Goal: Information Seeking & Learning: Learn about a topic

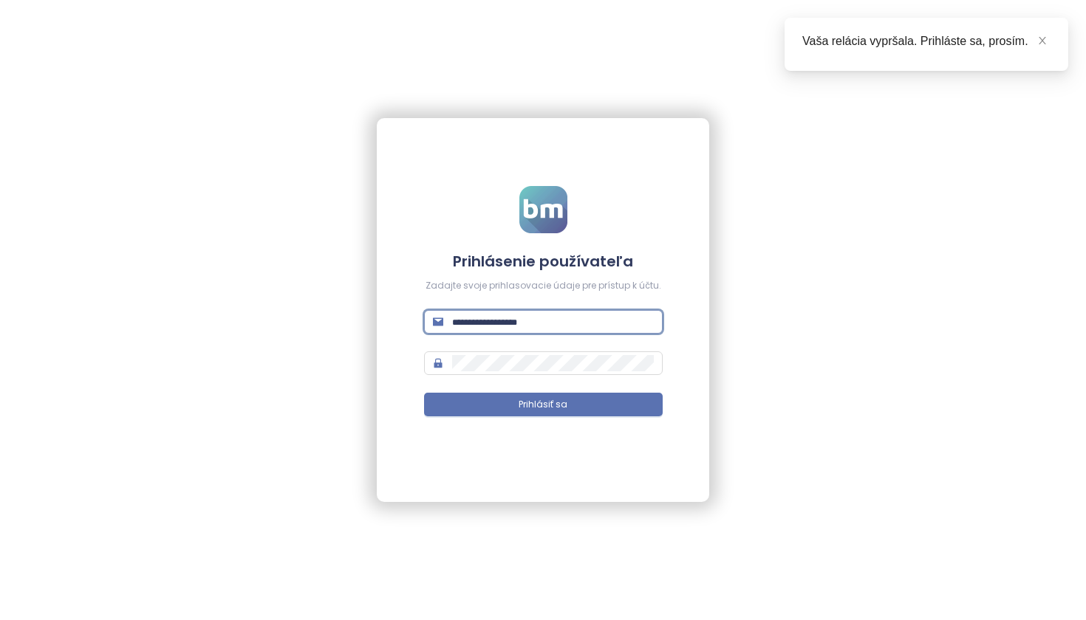
type input "**********"
click at [543, 405] on button "Prihlásiť sa" at bounding box center [543, 405] width 239 height 24
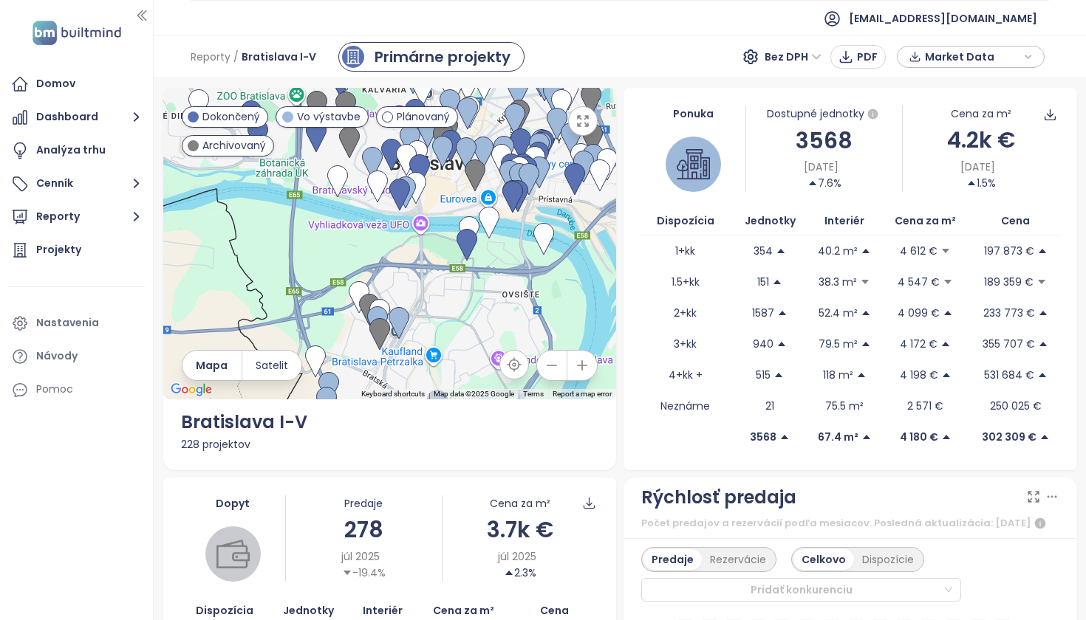
drag, startPoint x: 408, startPoint y: 212, endPoint x: 331, endPoint y: 339, distance: 148.5
click at [331, 339] on div at bounding box center [390, 244] width 454 height 312
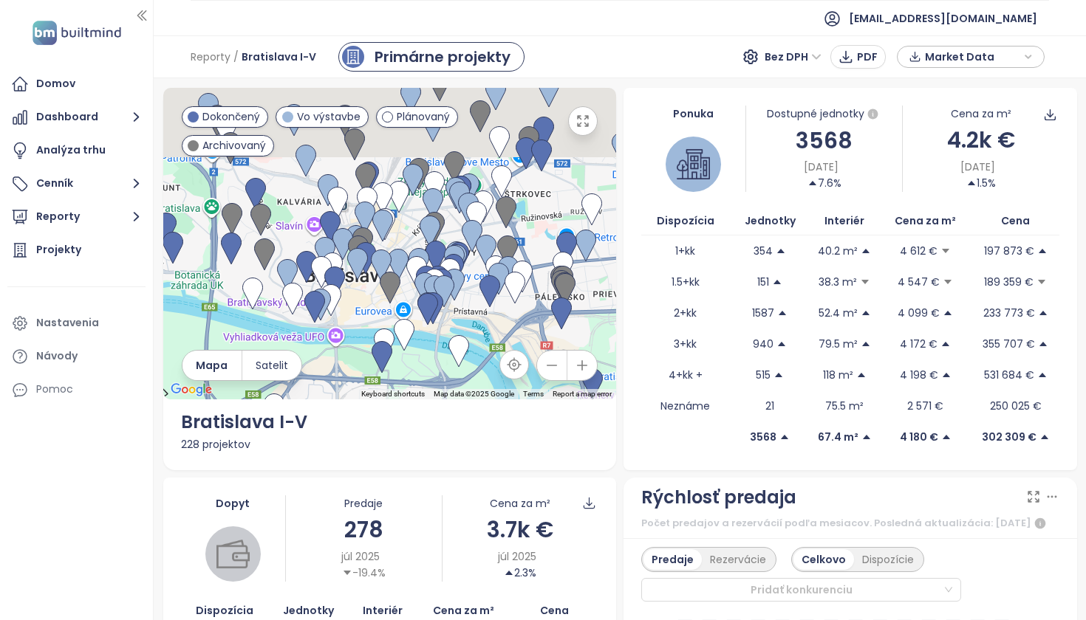
drag, startPoint x: 515, startPoint y: 219, endPoint x: 405, endPoint y: 358, distance: 176.7
click at [405, 358] on div at bounding box center [390, 244] width 454 height 312
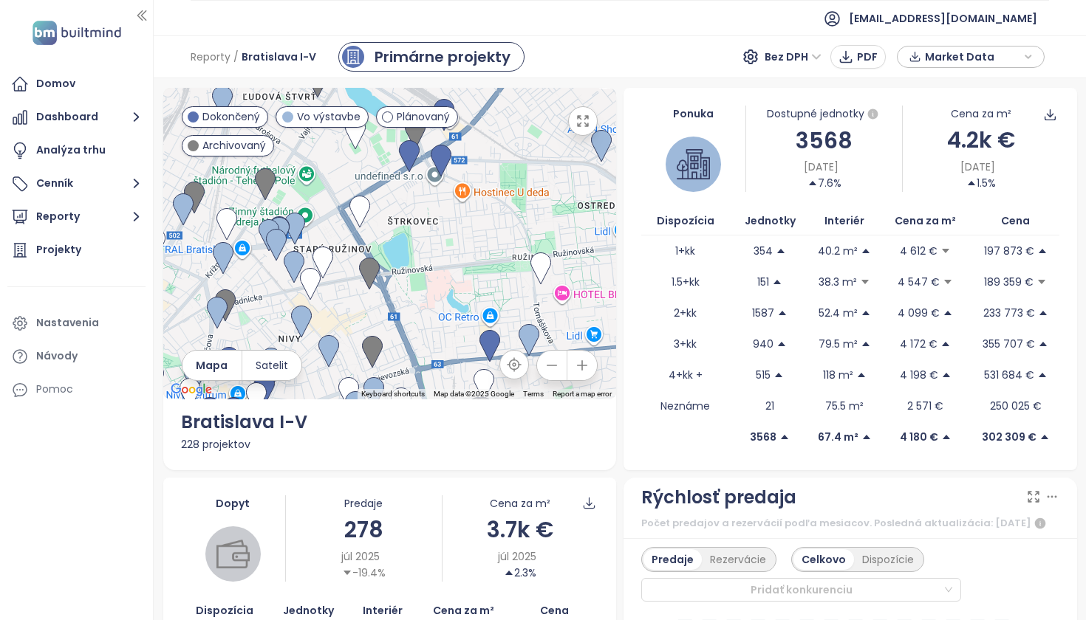
drag, startPoint x: 584, startPoint y: 283, endPoint x: 421, endPoint y: 389, distance: 194.8
click at [421, 389] on div at bounding box center [390, 244] width 454 height 312
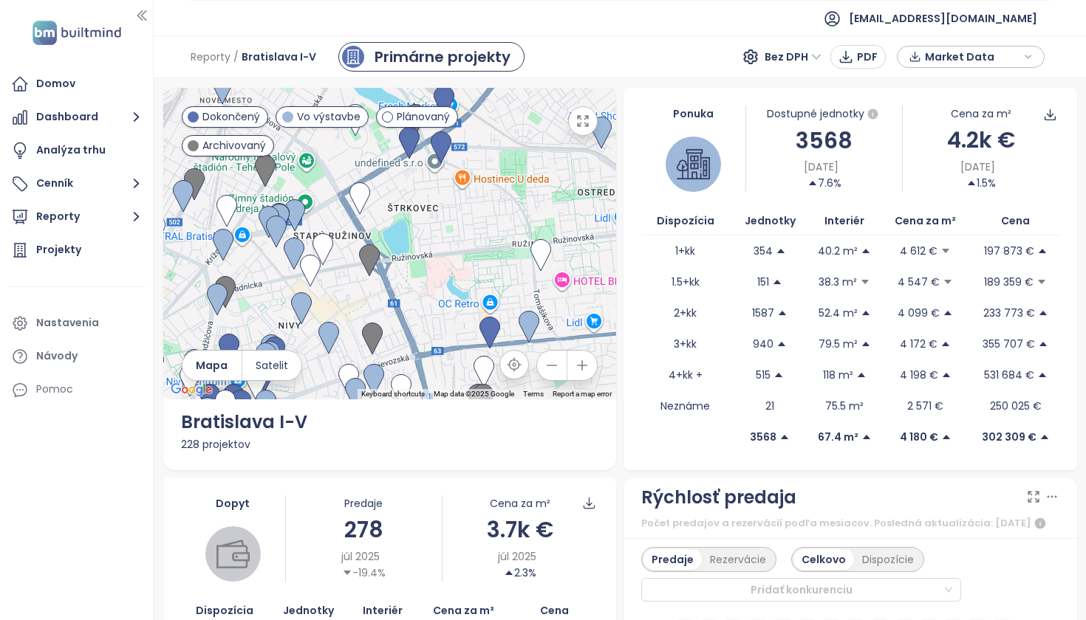
drag, startPoint x: 292, startPoint y: 363, endPoint x: 344, endPoint y: 294, distance: 86.4
click at [344, 294] on div "← Move left → Move right ↑ Move up ↓ Move down + Zoom in - Zoom out Home Jump l…" at bounding box center [390, 244] width 454 height 312
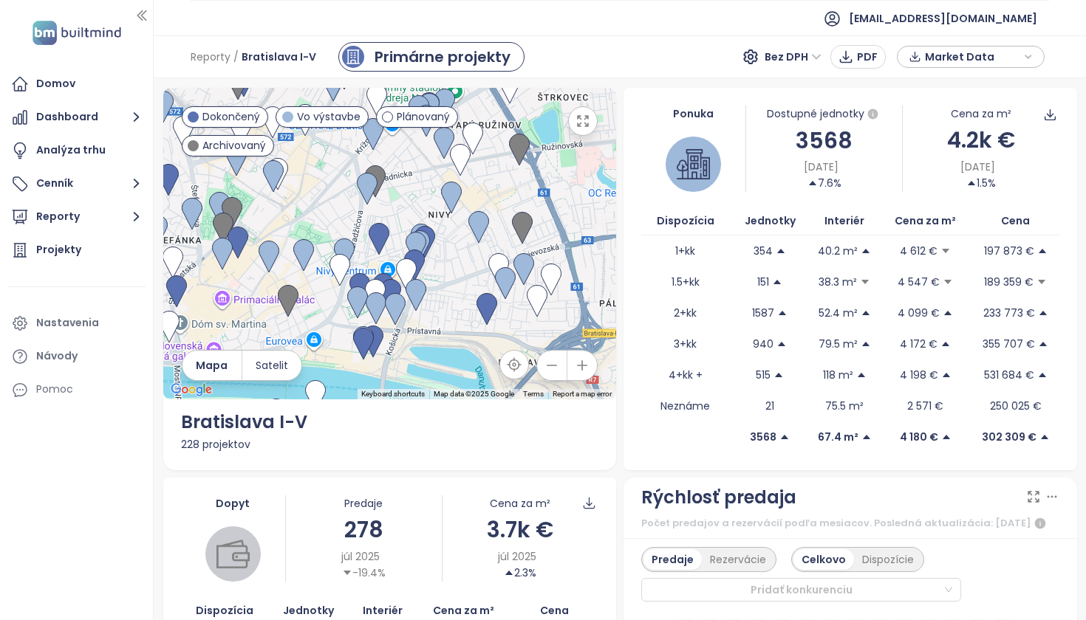
drag, startPoint x: 343, startPoint y: 300, endPoint x: 497, endPoint y: 184, distance: 193.1
click at [497, 184] on div at bounding box center [390, 244] width 454 height 312
click at [415, 291] on img at bounding box center [415, 294] width 21 height 32
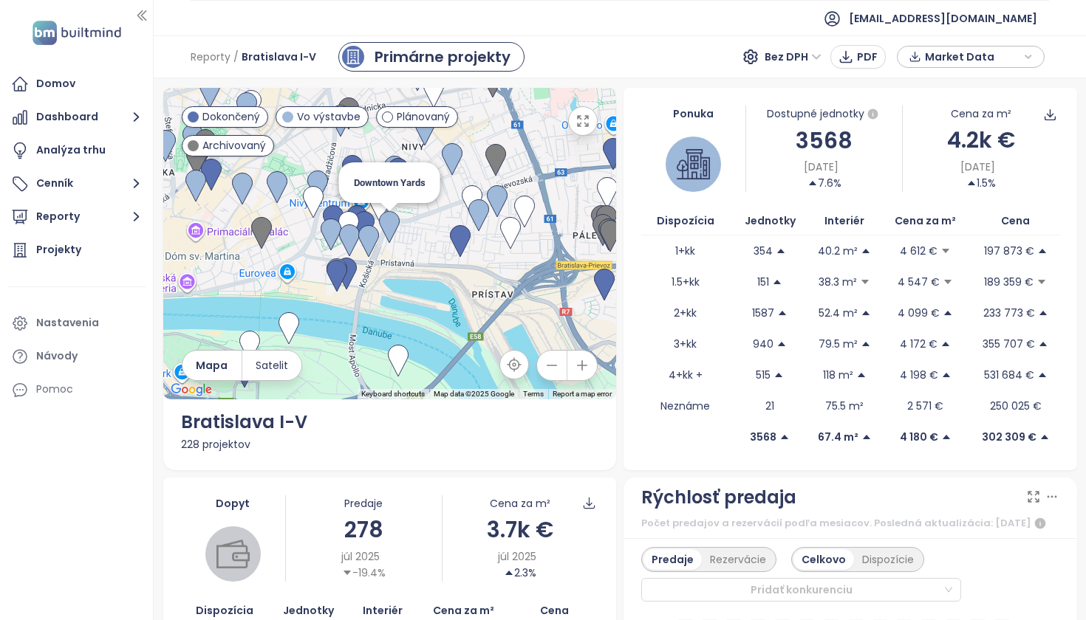
click at [386, 220] on img at bounding box center [389, 227] width 21 height 32
click at [383, 219] on img at bounding box center [389, 227] width 21 height 32
click at [388, 225] on img at bounding box center [389, 227] width 21 height 32
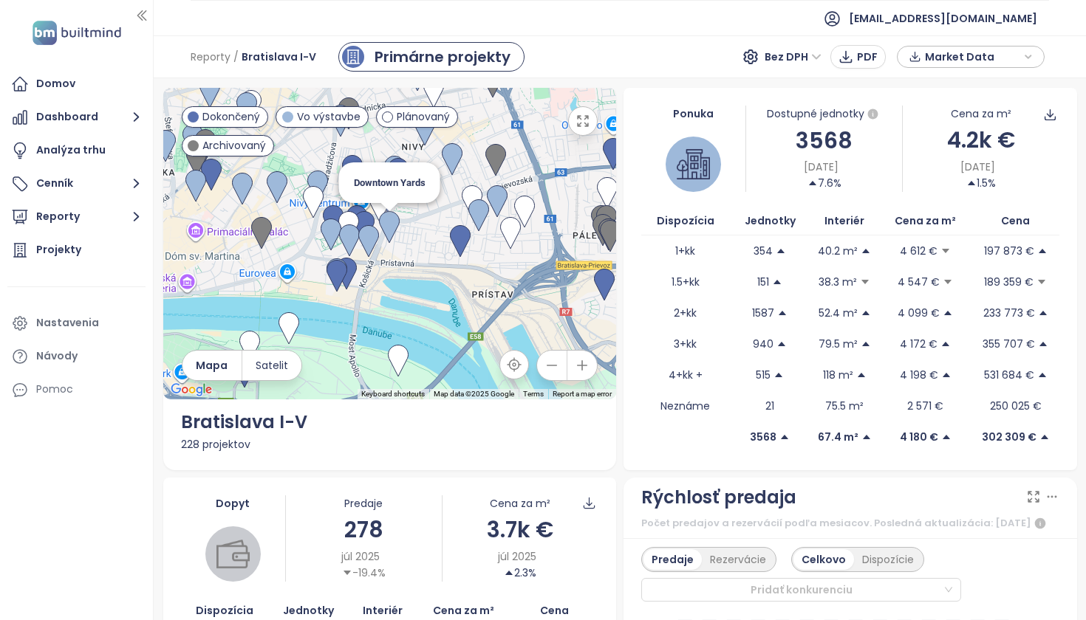
click at [388, 225] on img at bounding box center [389, 227] width 21 height 32
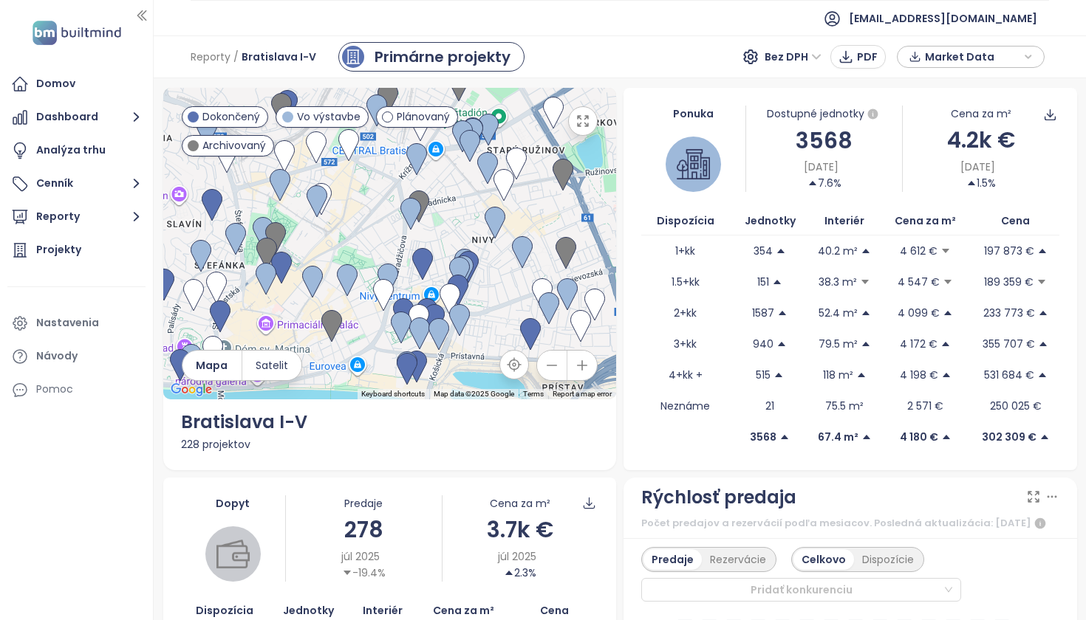
drag, startPoint x: 354, startPoint y: 169, endPoint x: 521, endPoint y: 365, distance: 257.7
click at [521, 365] on div "← Move left → Move right ↑ Move up ↓ Move down + Zoom in - Zoom out Home Jump l…" at bounding box center [390, 244] width 454 height 312
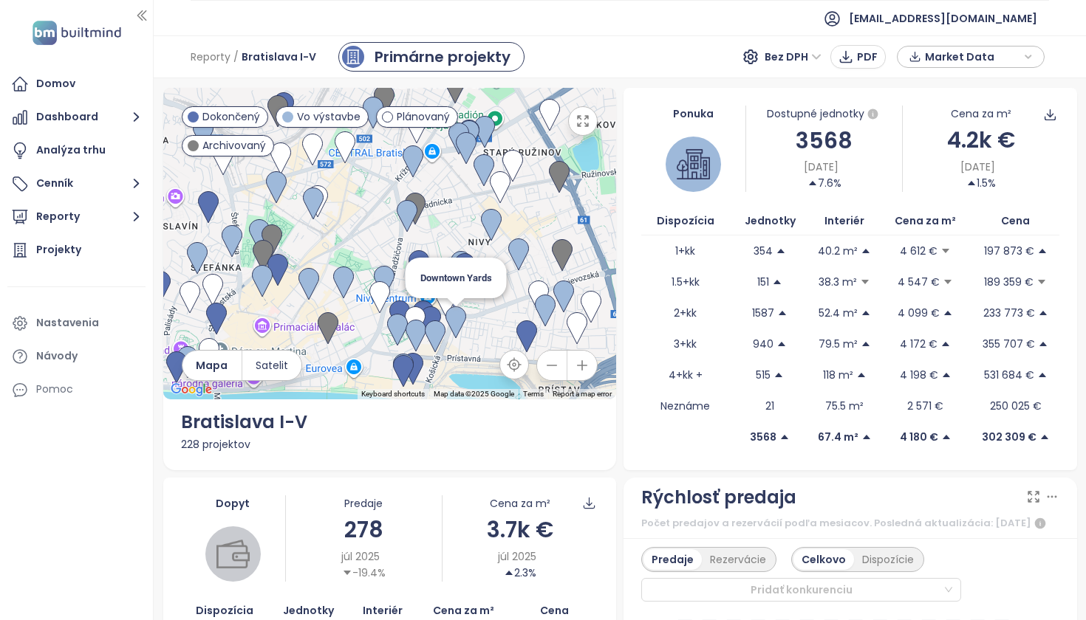
click at [456, 321] on img at bounding box center [455, 323] width 21 height 32
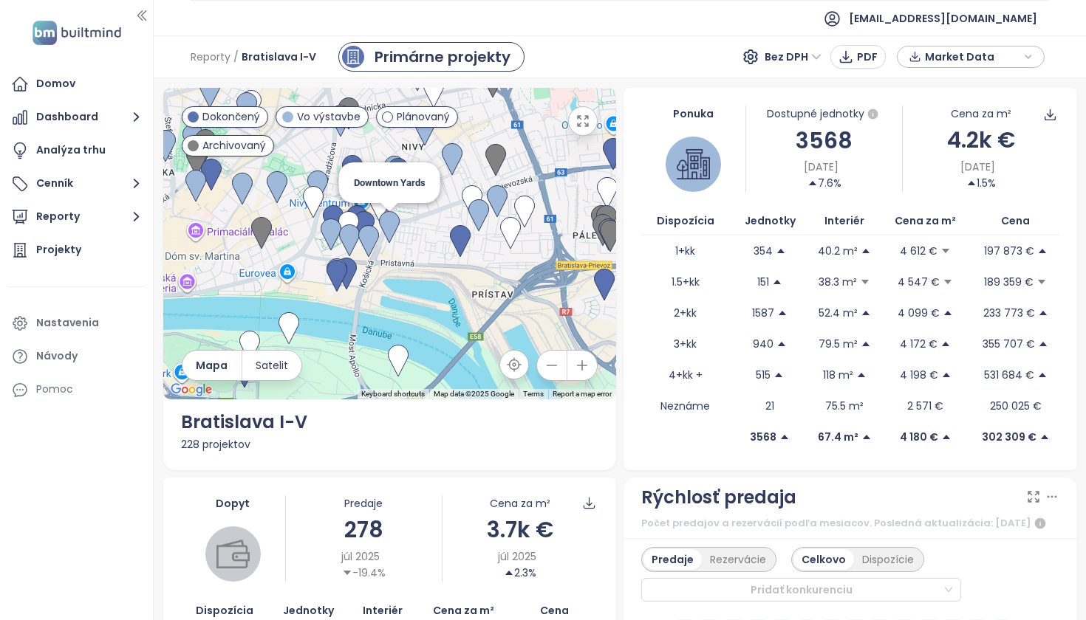
click at [385, 220] on img at bounding box center [389, 227] width 21 height 32
click at [138, 216] on icon "button" at bounding box center [137, 218] width 6 height 10
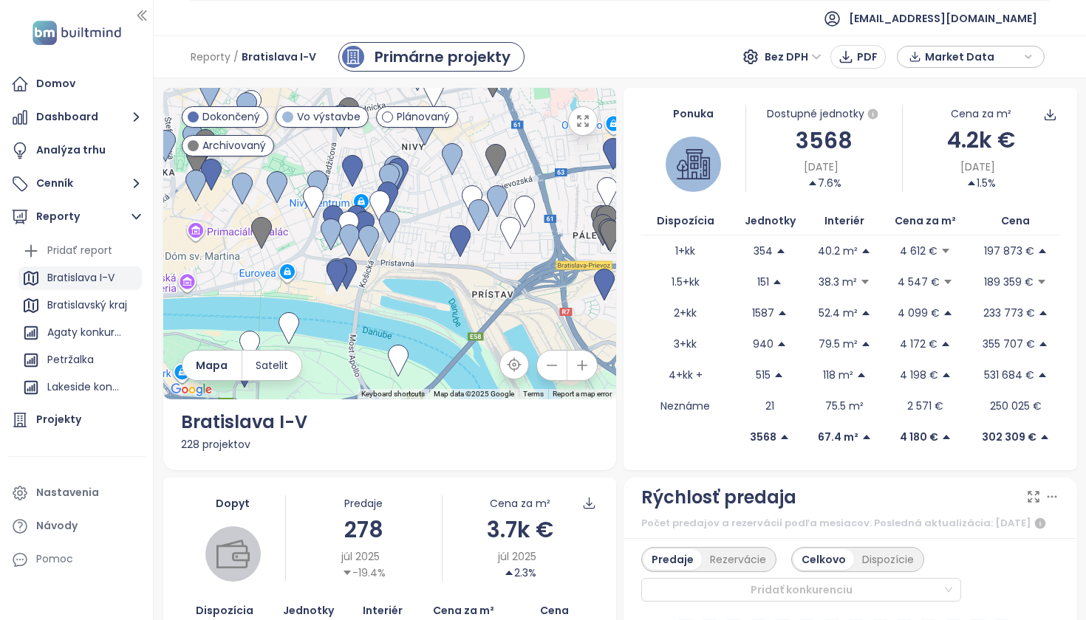
click at [96, 277] on div "Bratislava I-V" at bounding box center [80, 278] width 67 height 18
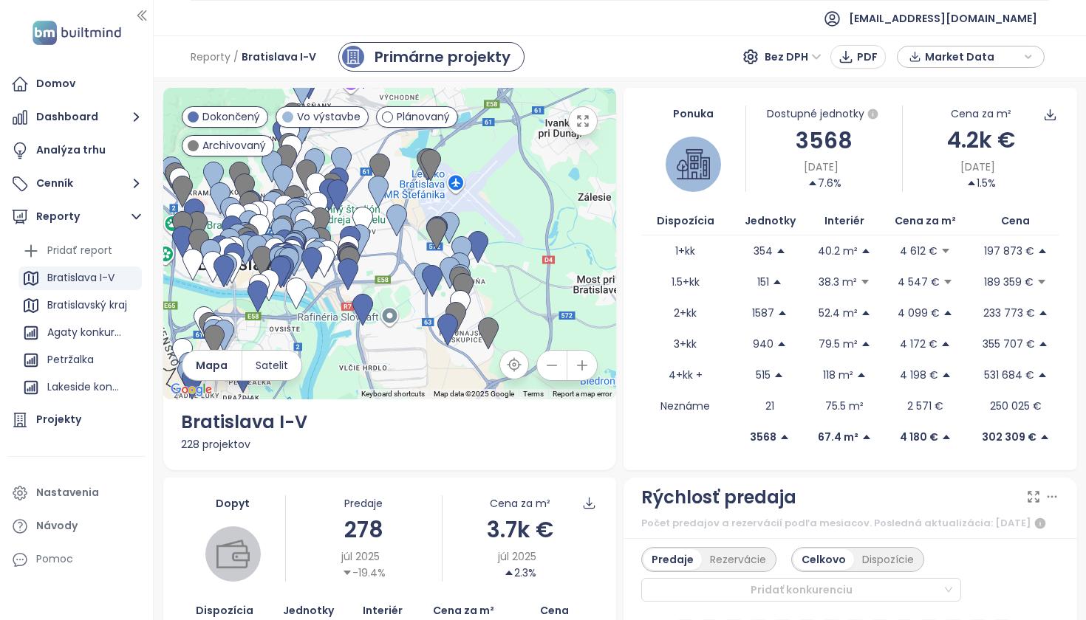
drag, startPoint x: 305, startPoint y: 225, endPoint x: 335, endPoint y: 391, distance: 168.1
click at [335, 391] on div at bounding box center [390, 244] width 454 height 312
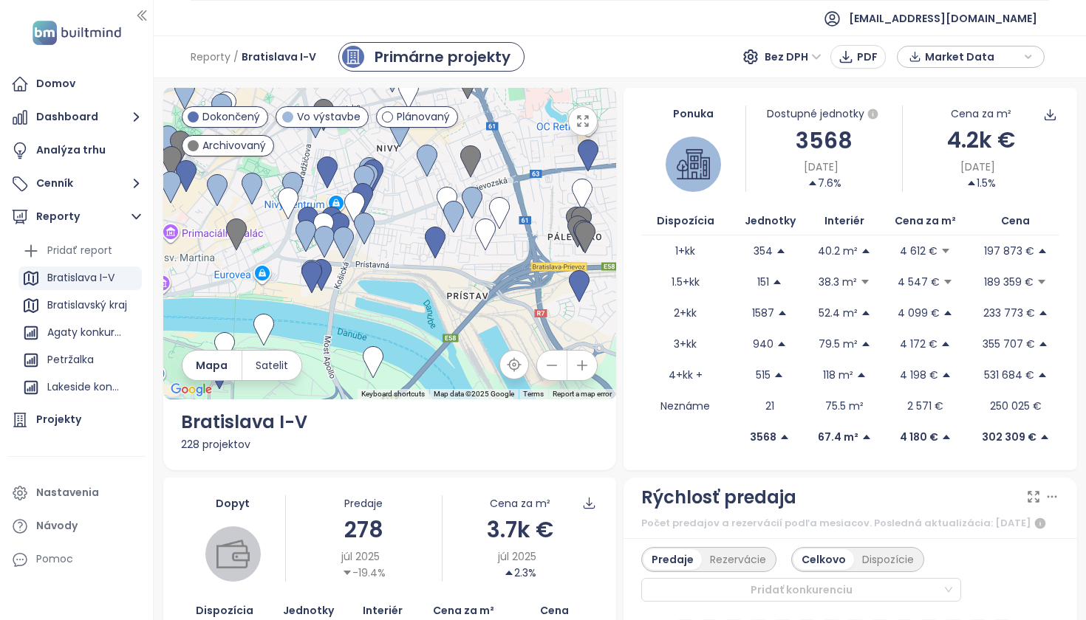
drag, startPoint x: 269, startPoint y: 276, endPoint x: 426, endPoint y: 258, distance: 158.4
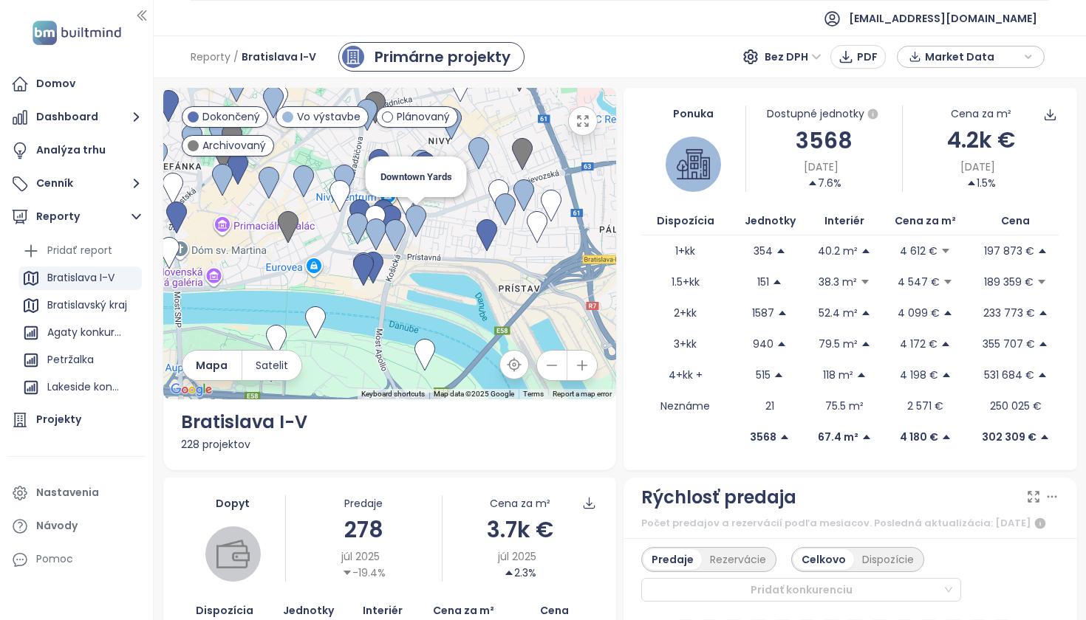
click at [417, 219] on img at bounding box center [415, 221] width 21 height 32
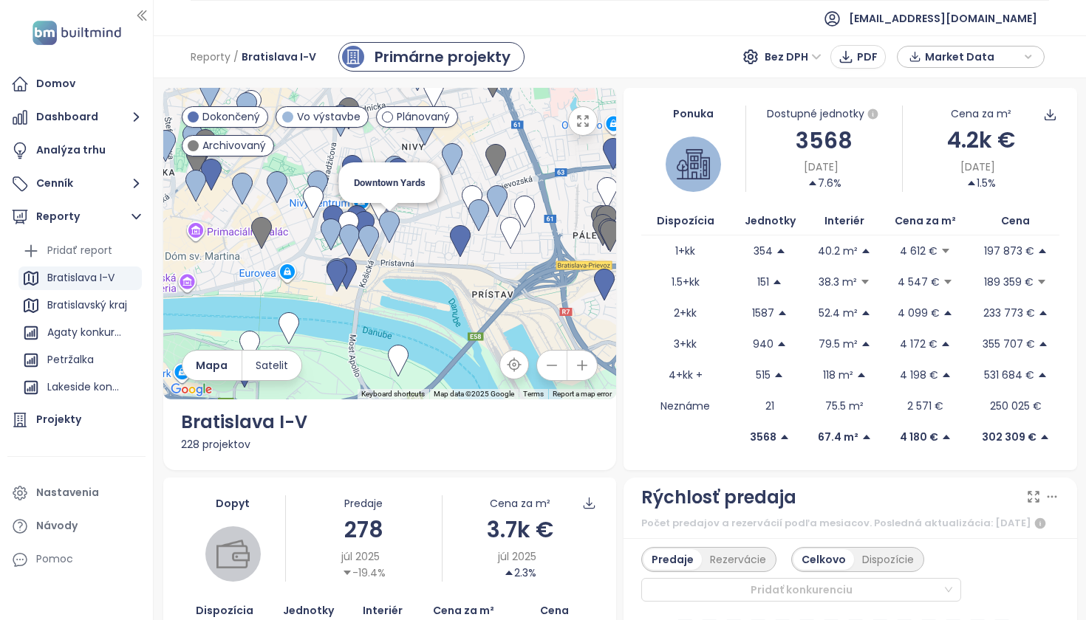
click at [385, 223] on img at bounding box center [389, 227] width 21 height 32
click at [391, 227] on img at bounding box center [389, 227] width 21 height 32
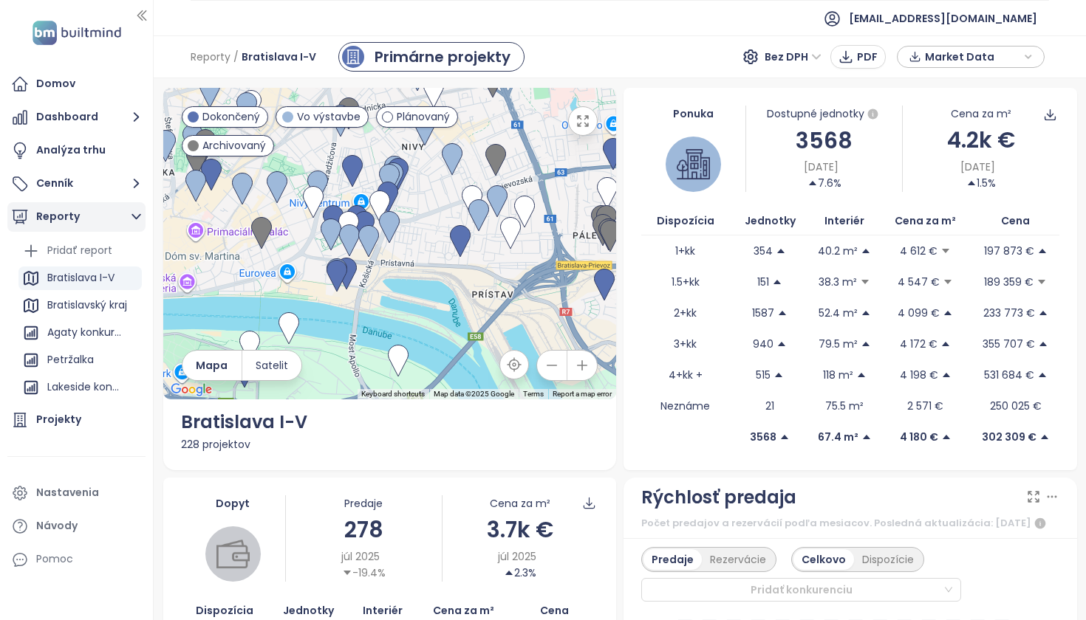
click at [81, 212] on button "Reporty" at bounding box center [76, 217] width 138 height 30
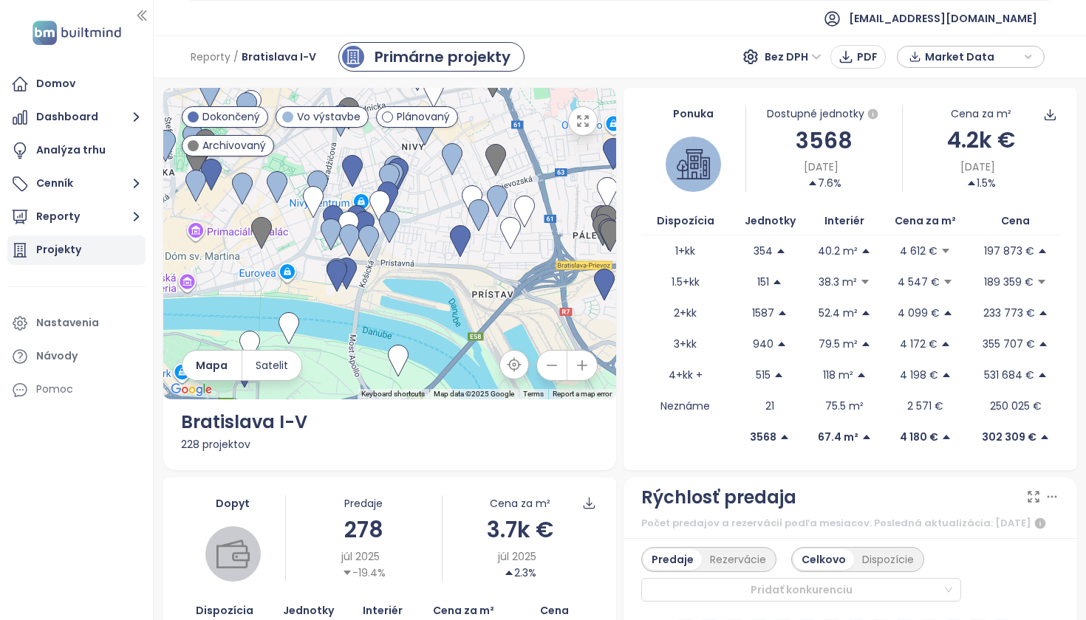
click at [67, 250] on div "Projekty" at bounding box center [58, 250] width 45 height 18
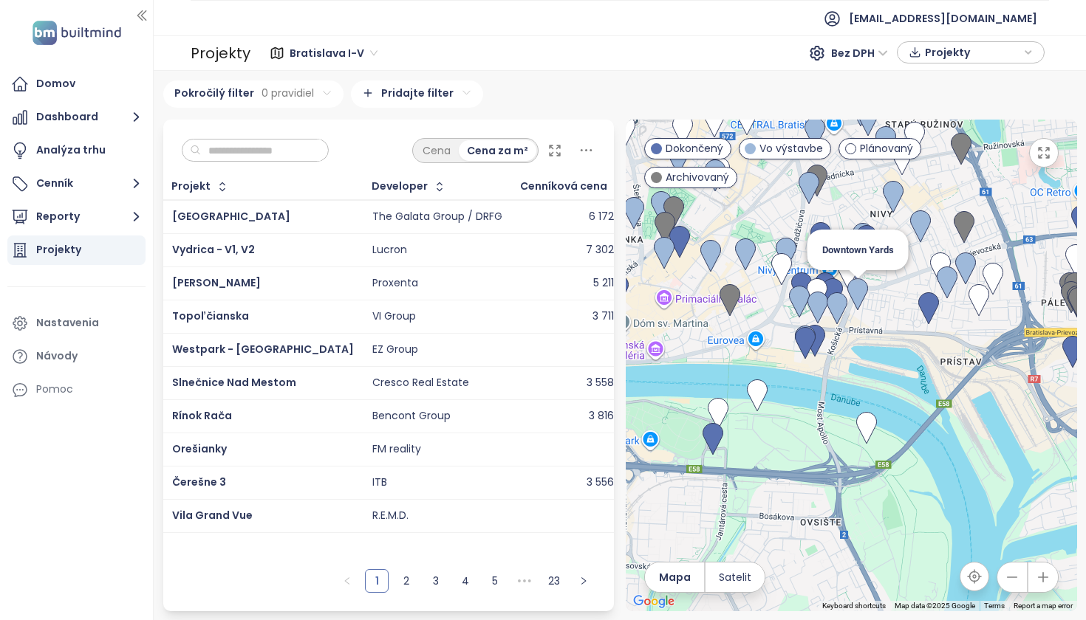
click at [854, 296] on img at bounding box center [857, 294] width 21 height 32
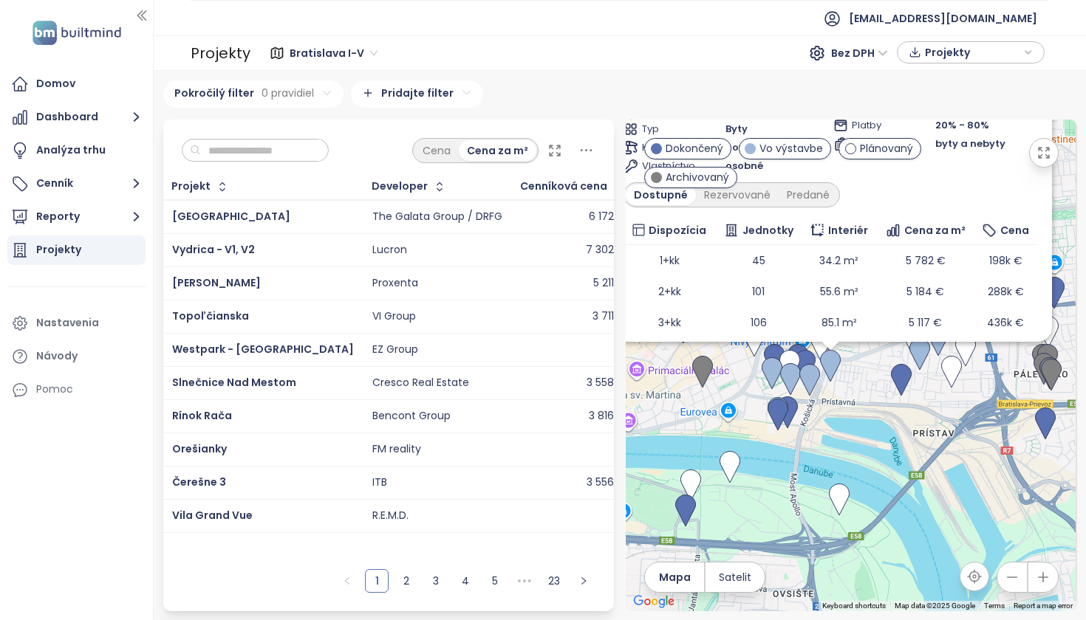
drag, startPoint x: 867, startPoint y: 380, endPoint x: 842, endPoint y: 400, distance: 32.1
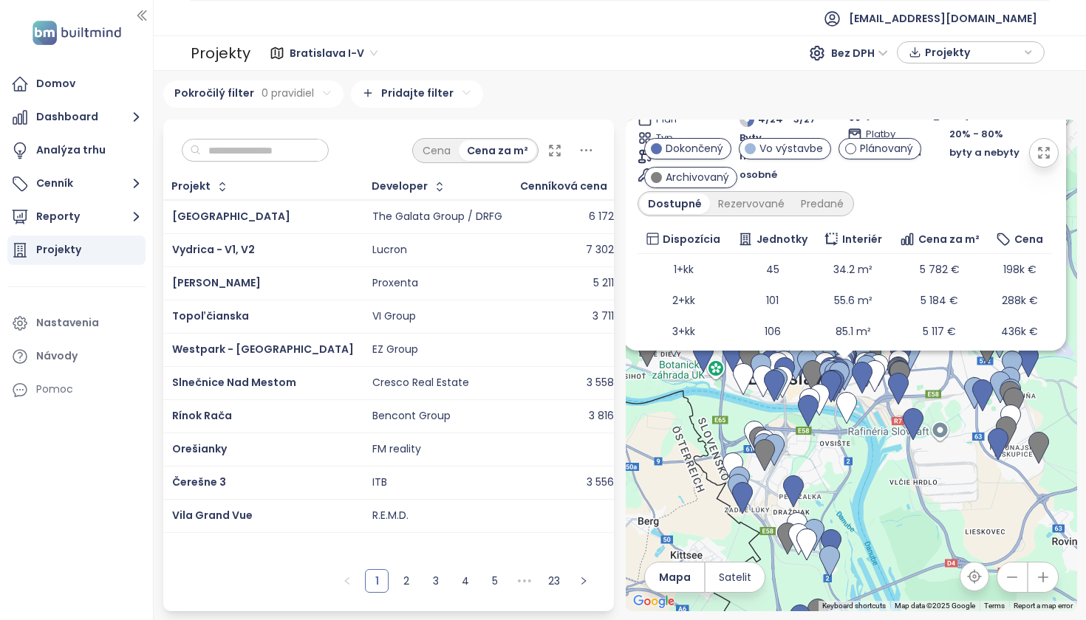
click at [1036, 159] on icon "button" at bounding box center [1043, 153] width 15 height 15
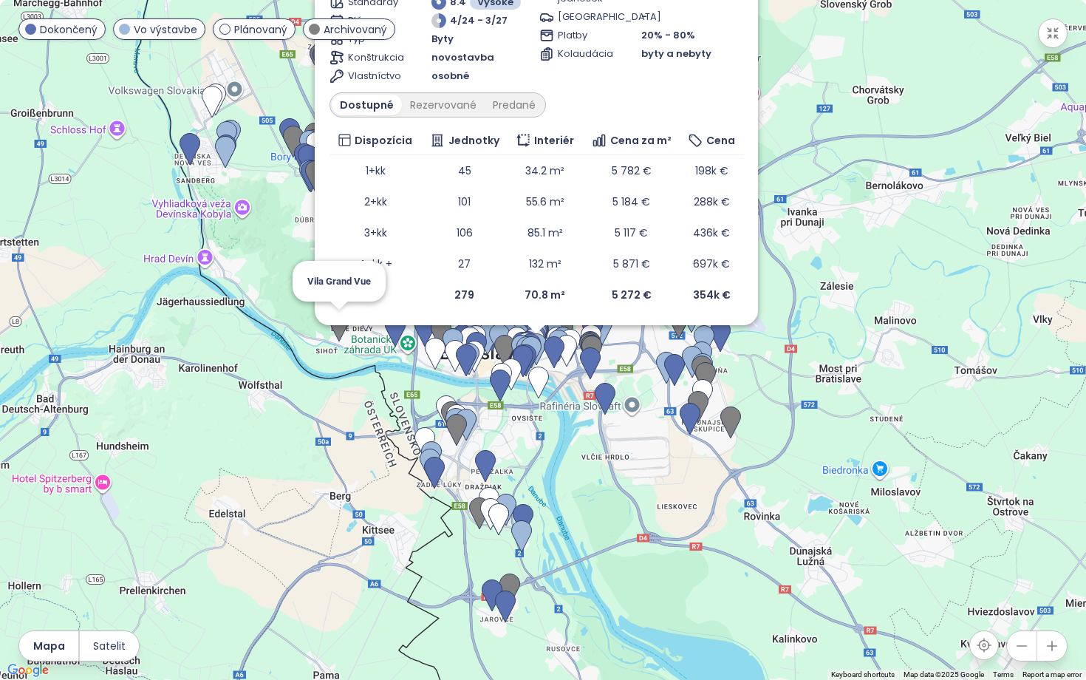
drag, startPoint x: 364, startPoint y: 302, endPoint x: 317, endPoint y: 423, distance: 130.0
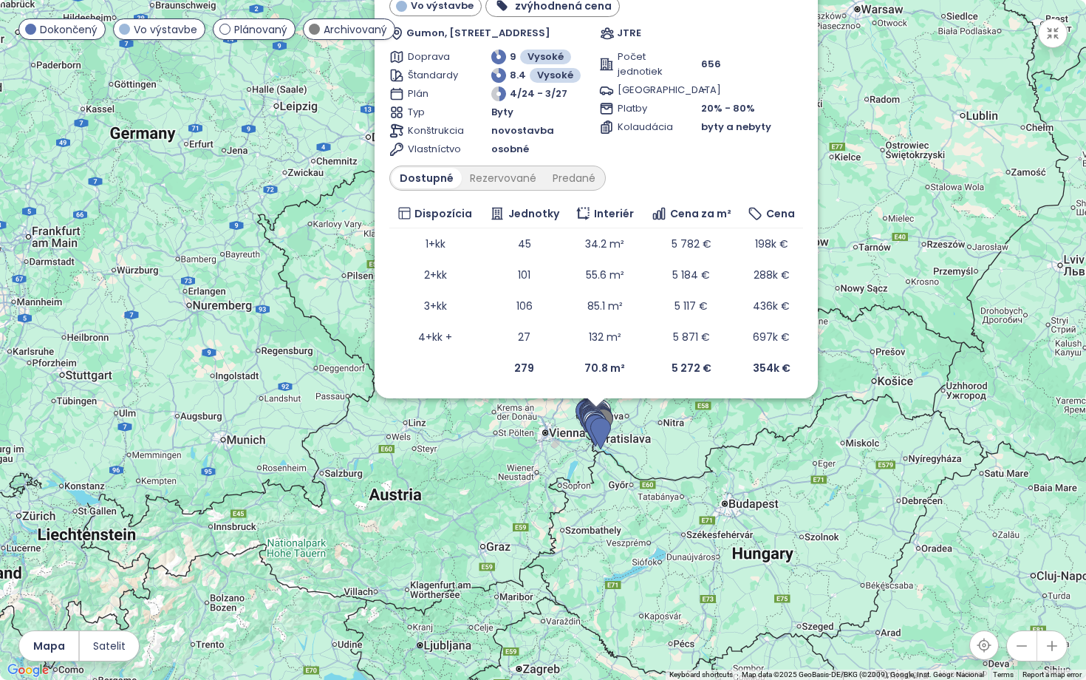
click at [1064, 35] on button "button" at bounding box center [1053, 33] width 30 height 30
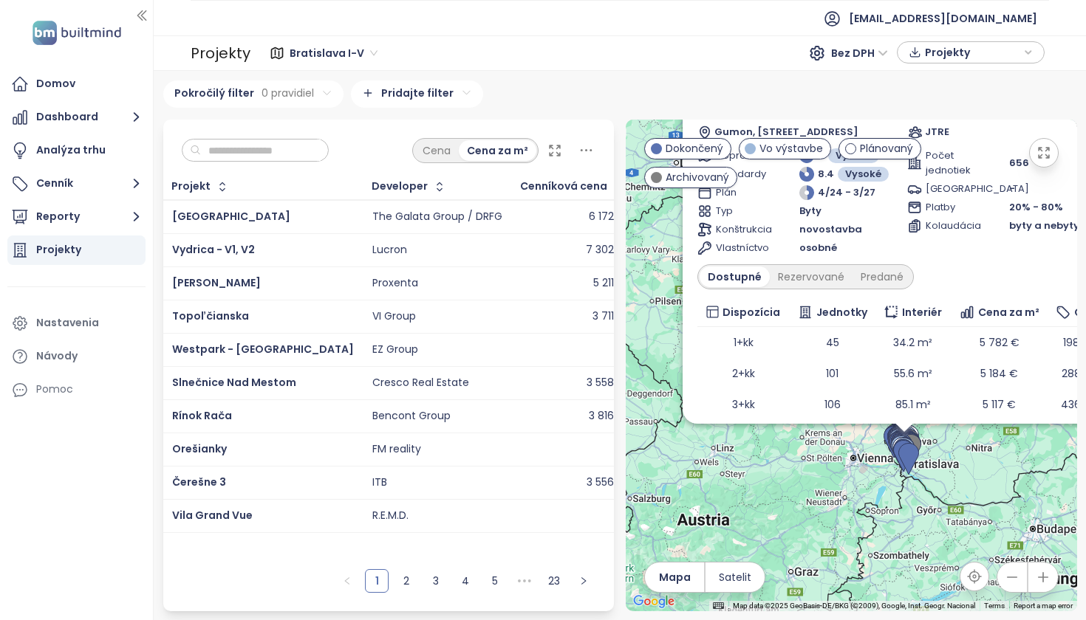
click at [1005, 585] on icon "button" at bounding box center [1012, 577] width 15 height 15
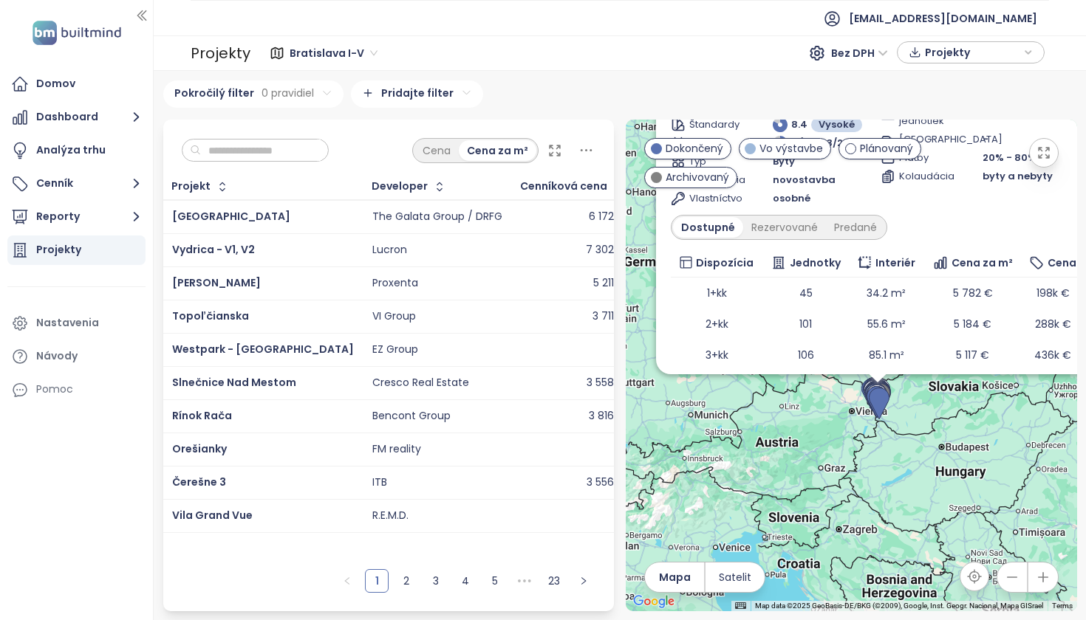
click at [1005, 585] on icon "button" at bounding box center [1012, 577] width 15 height 15
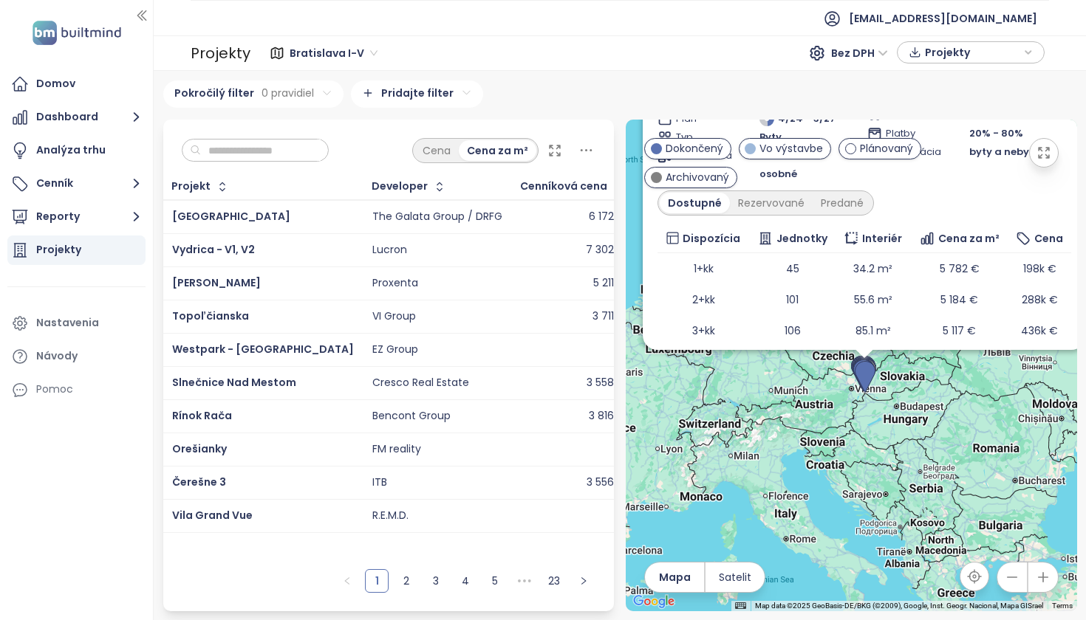
click at [1038, 592] on button "button" at bounding box center [1043, 578] width 30 height 30
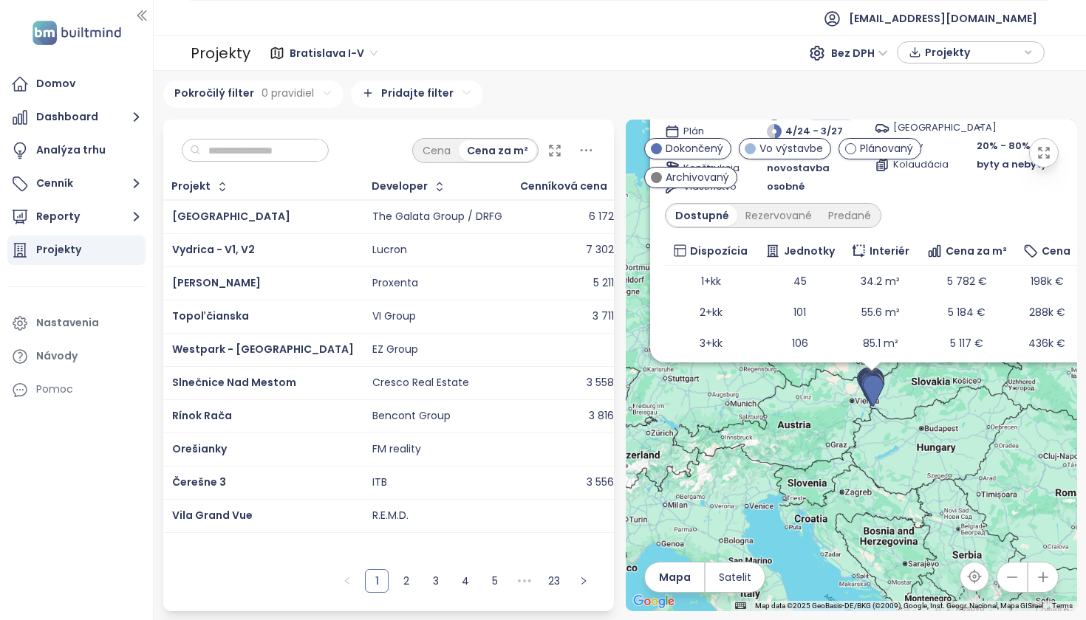
click at [1038, 585] on icon "button" at bounding box center [1043, 577] width 15 height 15
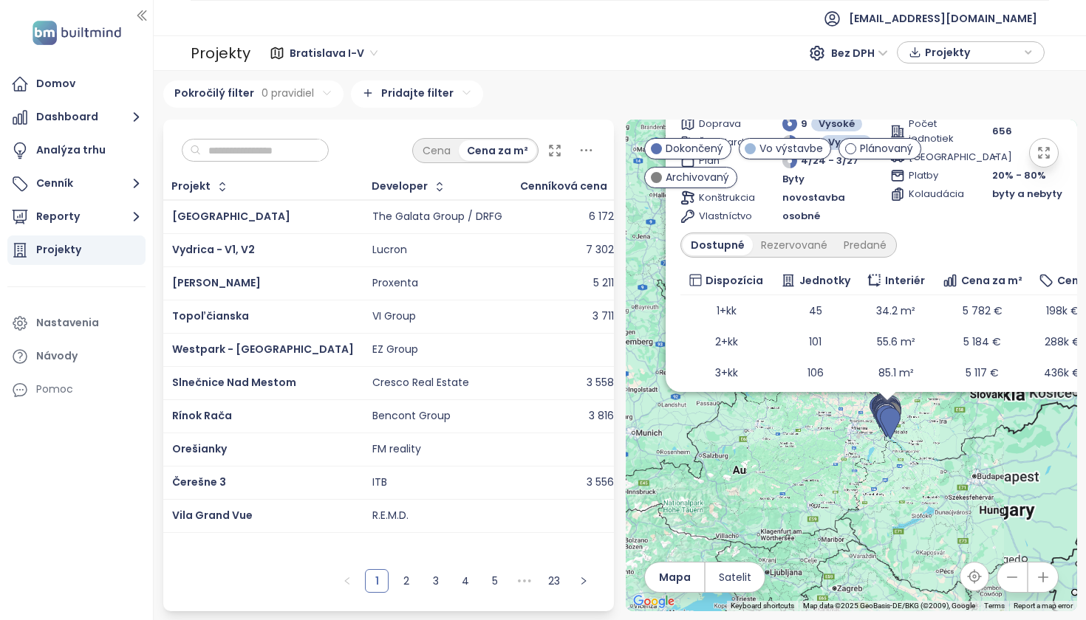
click at [1038, 585] on icon "button" at bounding box center [1043, 577] width 15 height 15
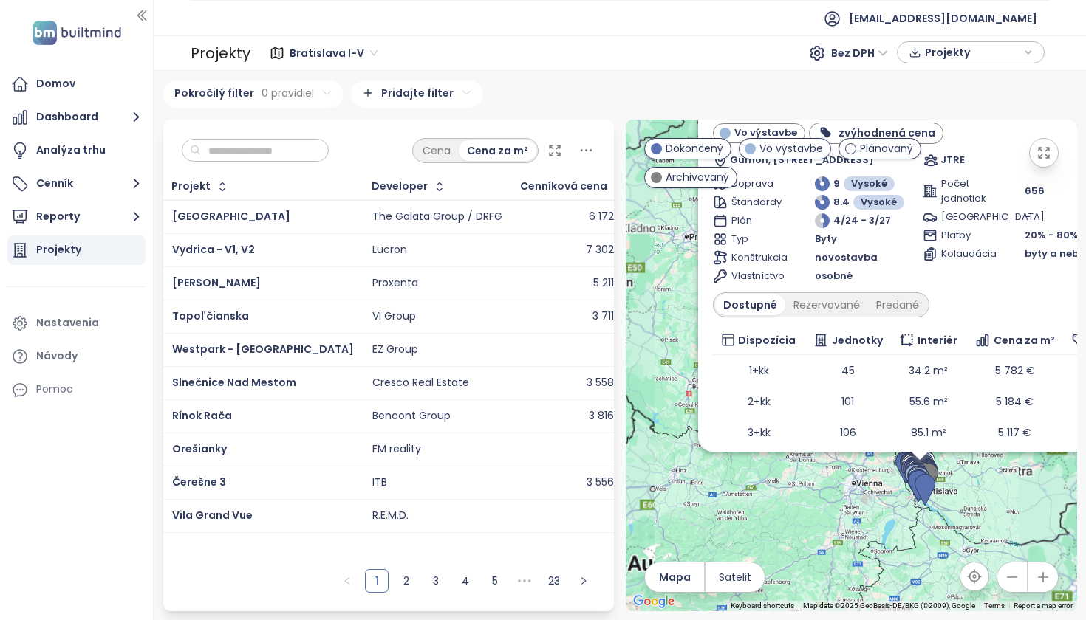
click at [1038, 585] on icon "button" at bounding box center [1043, 577] width 15 height 15
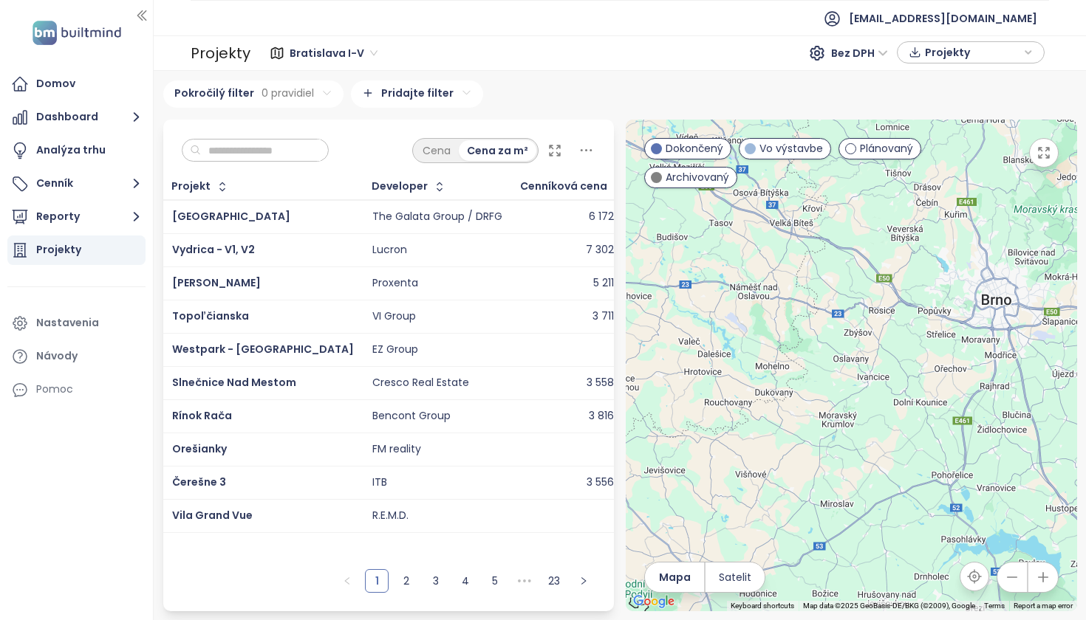
click at [1007, 592] on button "button" at bounding box center [1012, 578] width 30 height 30
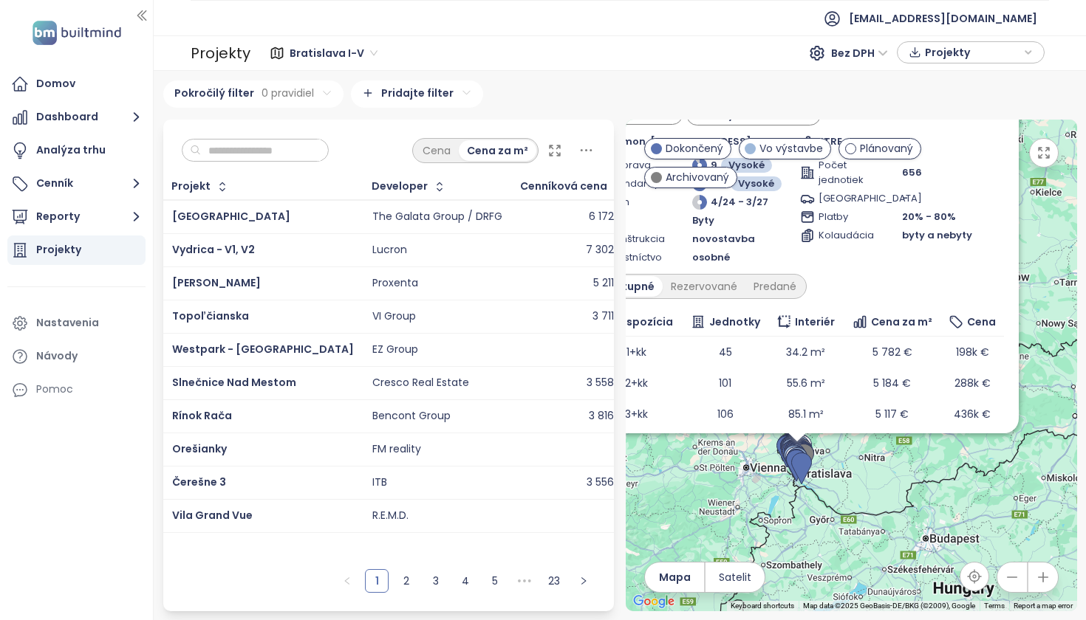
click at [905, 519] on div "Downtown Yards Vo výstavbe zvýhodnená cena Gumon, Košická 6, 821 09 Ružinov, Sl…" at bounding box center [851, 366] width 451 height 492
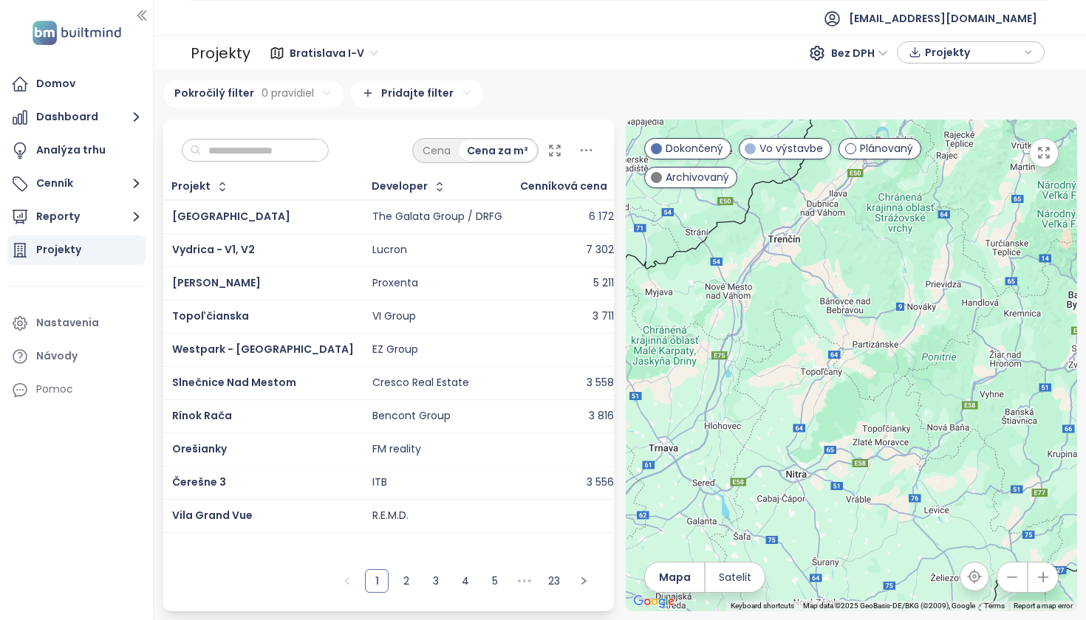
click at [72, 245] on div "Projekty" at bounding box center [58, 250] width 45 height 18
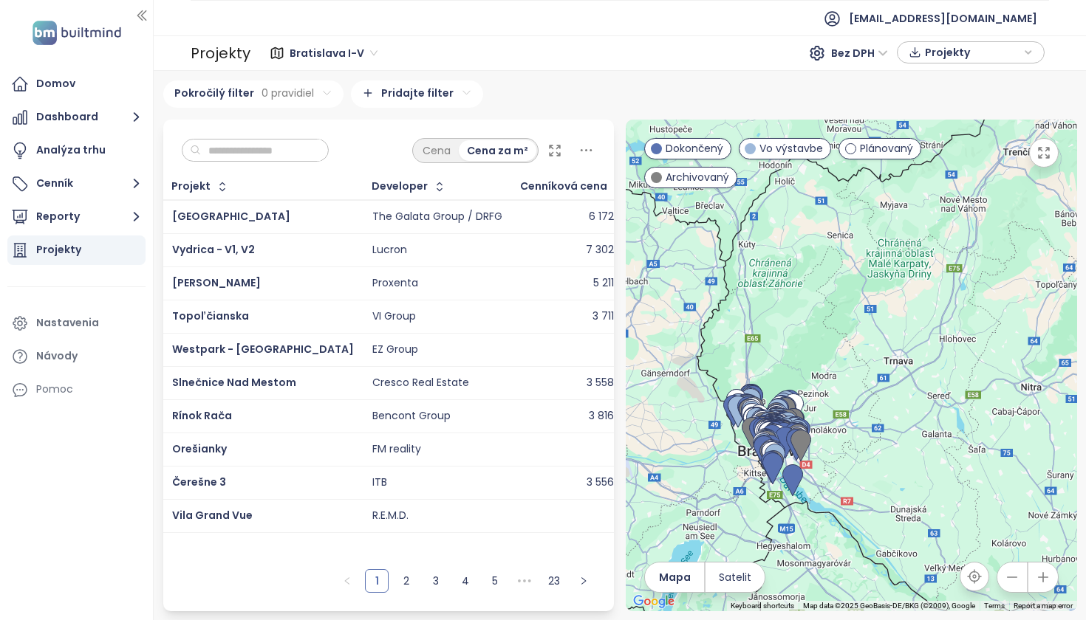
drag, startPoint x: 683, startPoint y: 383, endPoint x: 976, endPoint y: 276, distance: 312.2
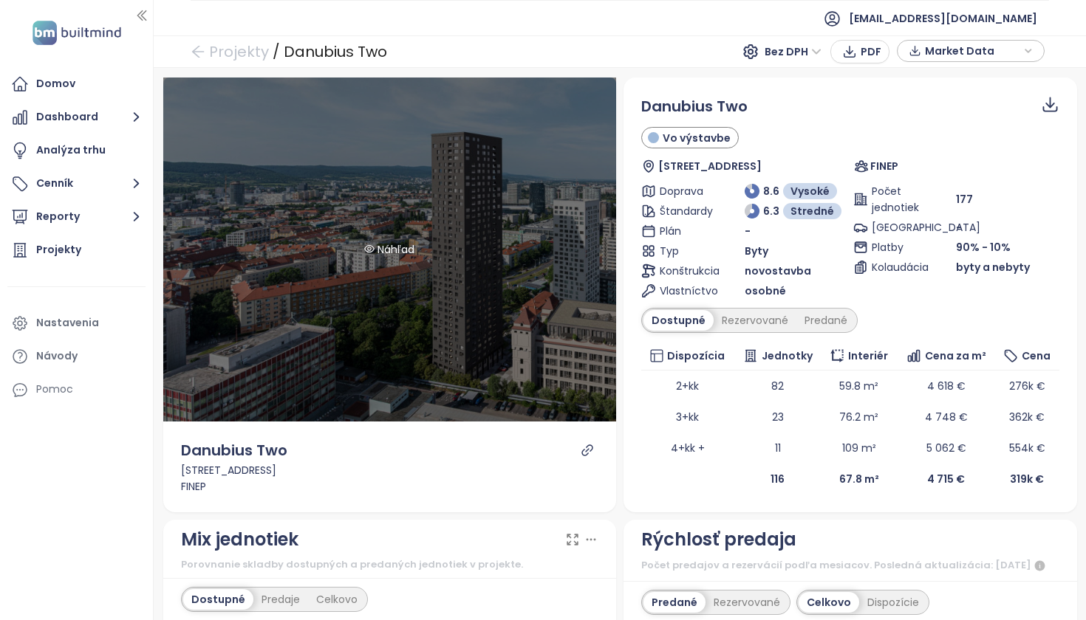
click at [451, 247] on div "Náhľad" at bounding box center [390, 250] width 454 height 344
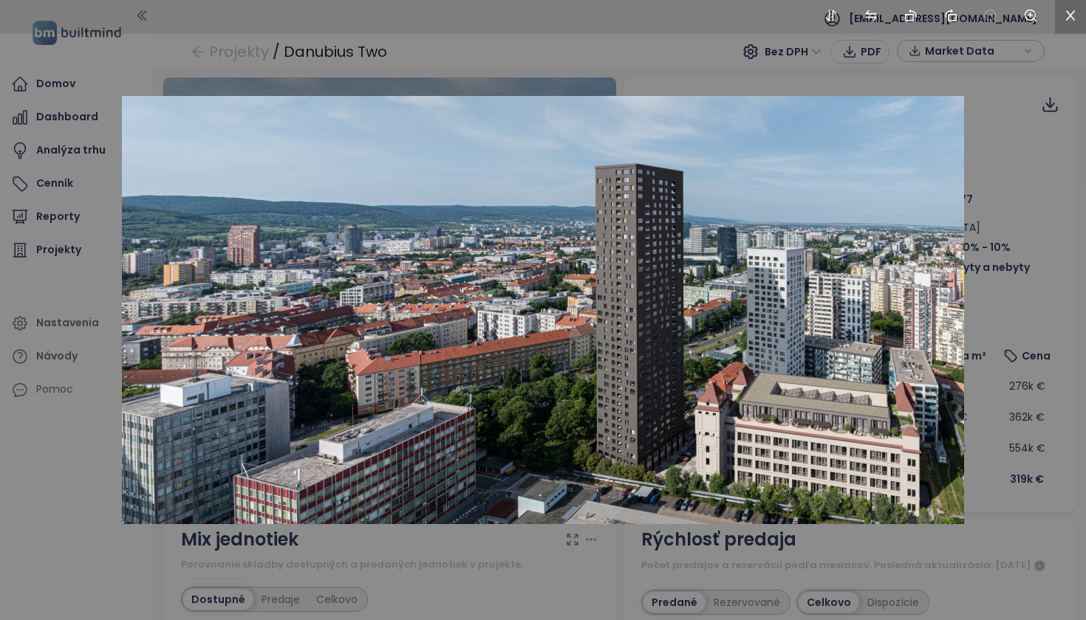
click at [1070, 14] on icon "close" at bounding box center [1070, 15] width 13 height 13
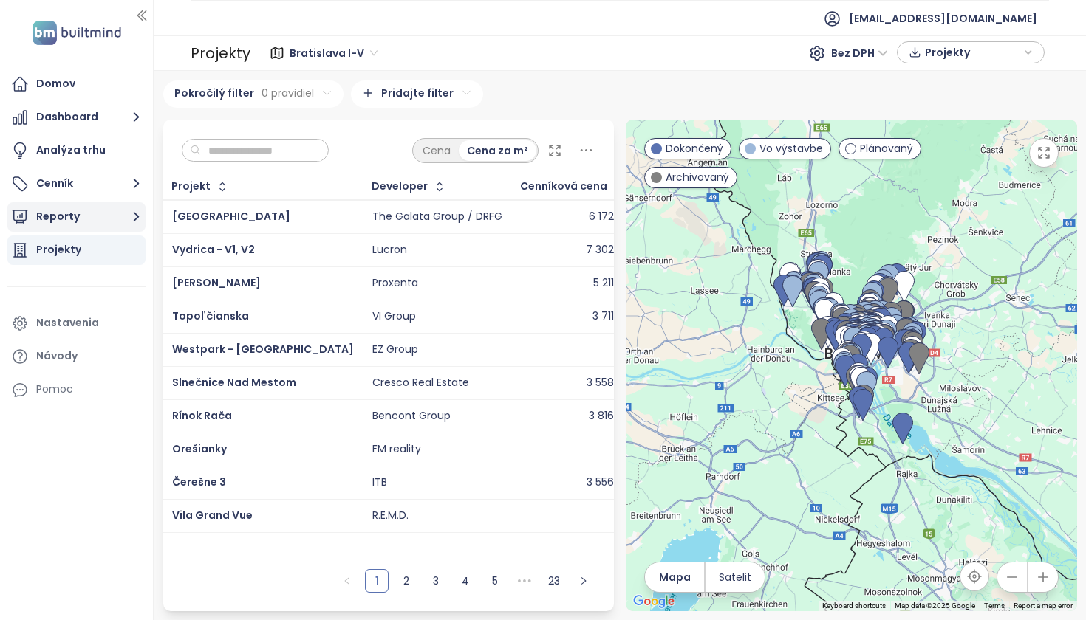
click at [90, 219] on button "Reporty" at bounding box center [76, 217] width 138 height 30
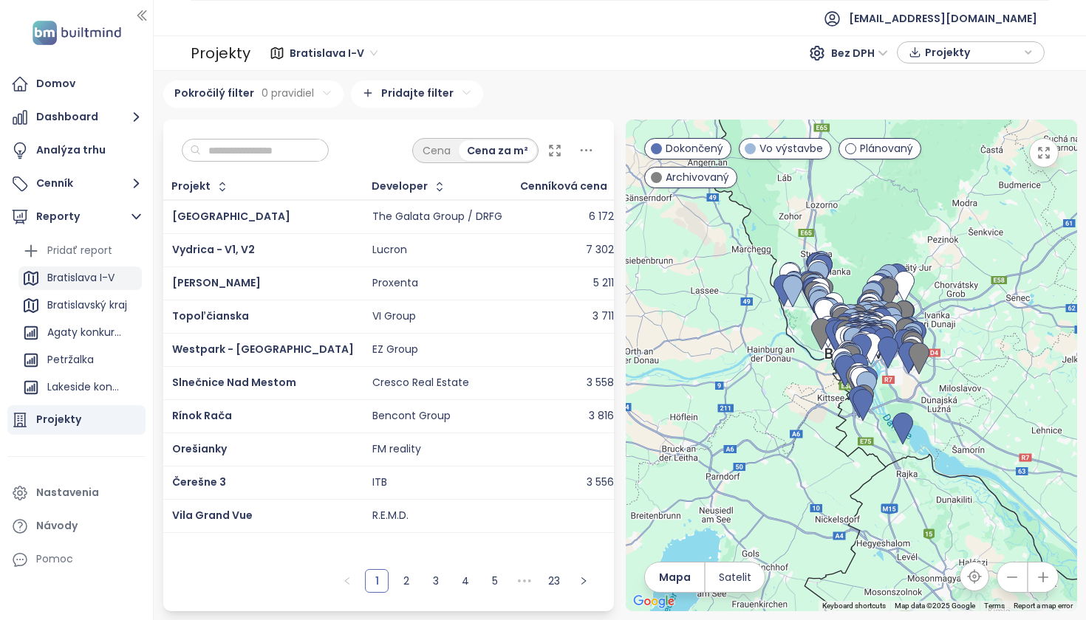
click at [103, 272] on div "Bratislava I-V" at bounding box center [80, 278] width 67 height 18
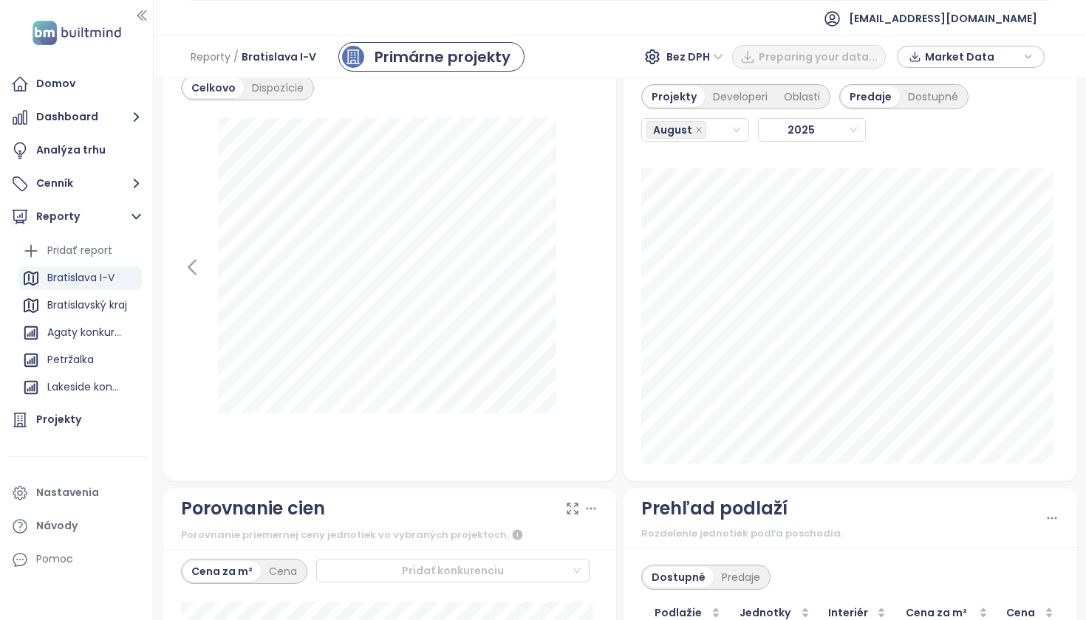
scroll to position [1852, 0]
click at [719, 106] on div "Developeri" at bounding box center [740, 97] width 71 height 21
click at [658, 108] on div "Projekty" at bounding box center [671, 97] width 57 height 21
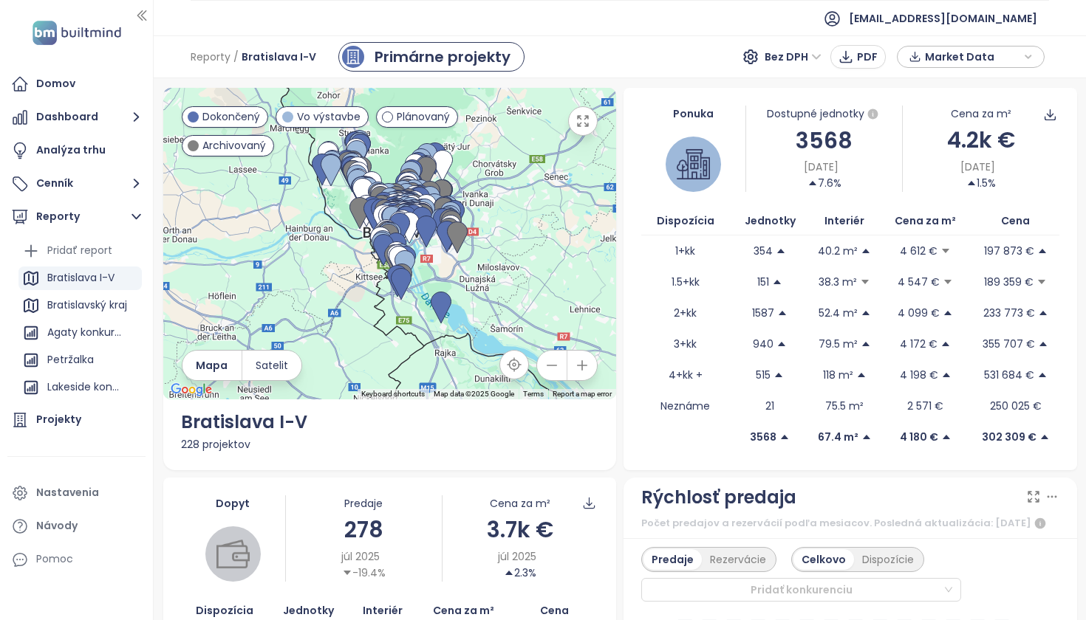
scroll to position [0, 0]
click at [87, 363] on div "Petržalka" at bounding box center [70, 360] width 47 height 18
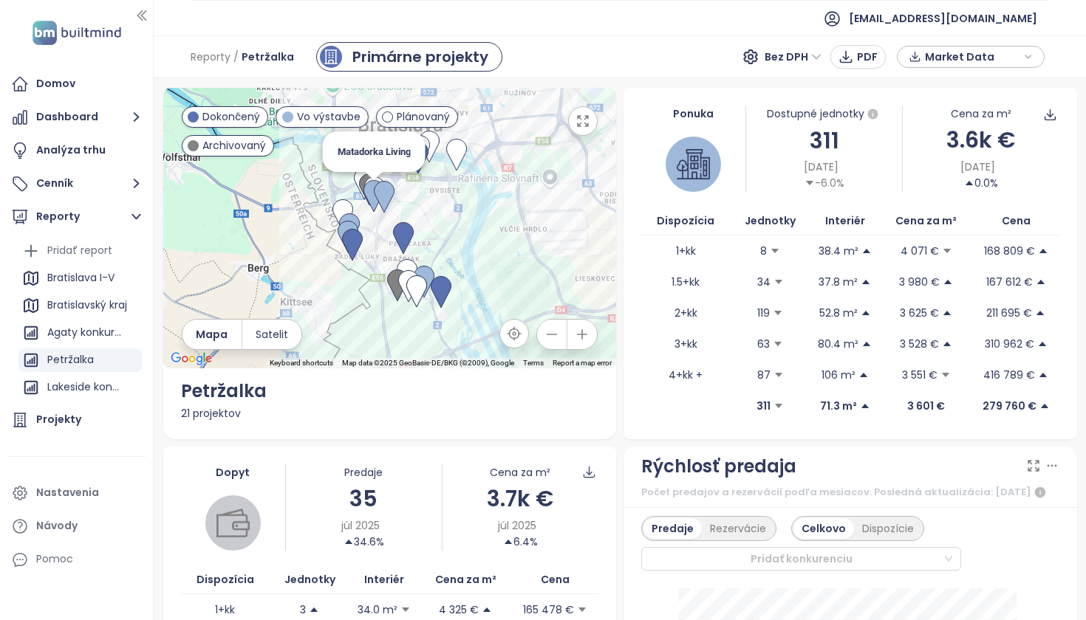
click at [366, 195] on img at bounding box center [373, 196] width 21 height 32
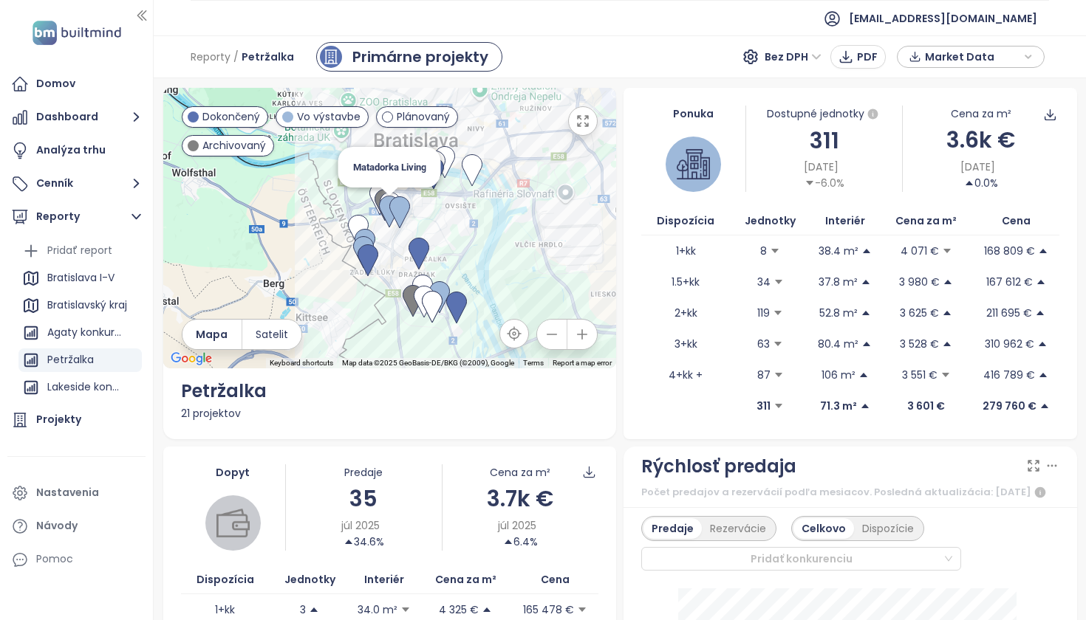
click at [385, 205] on img at bounding box center [389, 212] width 21 height 32
click at [63, 422] on div "Projekty" at bounding box center [58, 420] width 45 height 18
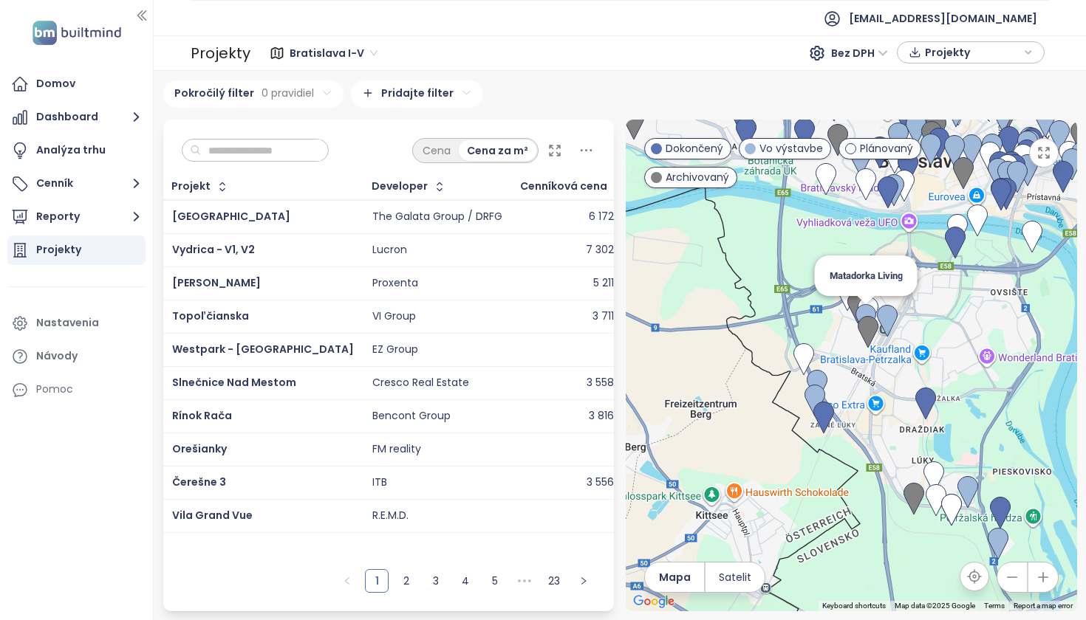
click at [856, 313] on img at bounding box center [865, 320] width 21 height 32
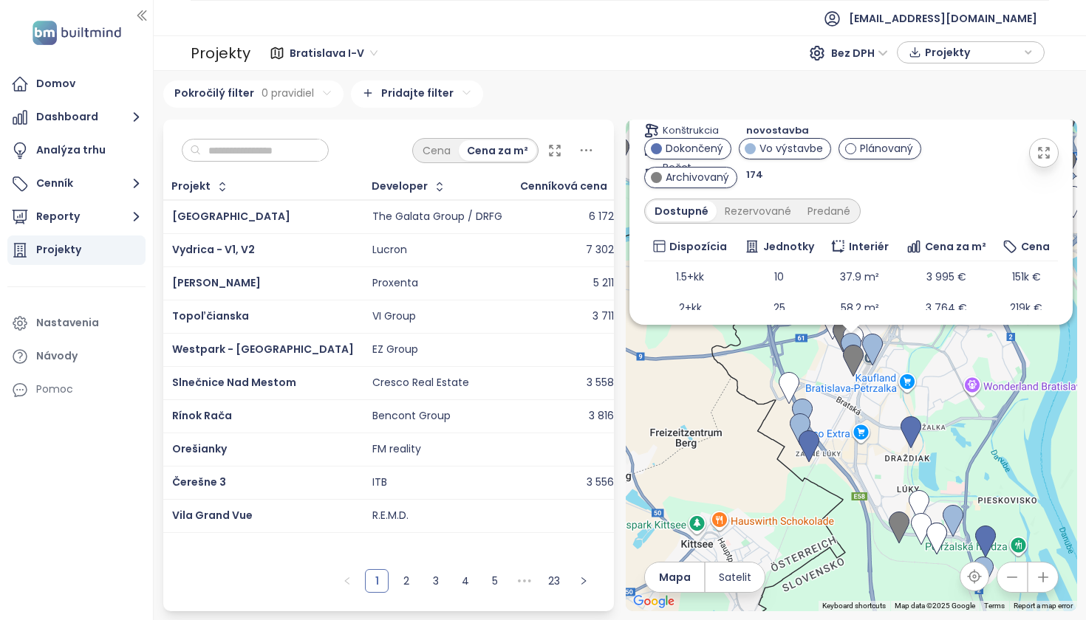
click at [1005, 585] on icon "button" at bounding box center [1012, 577] width 15 height 15
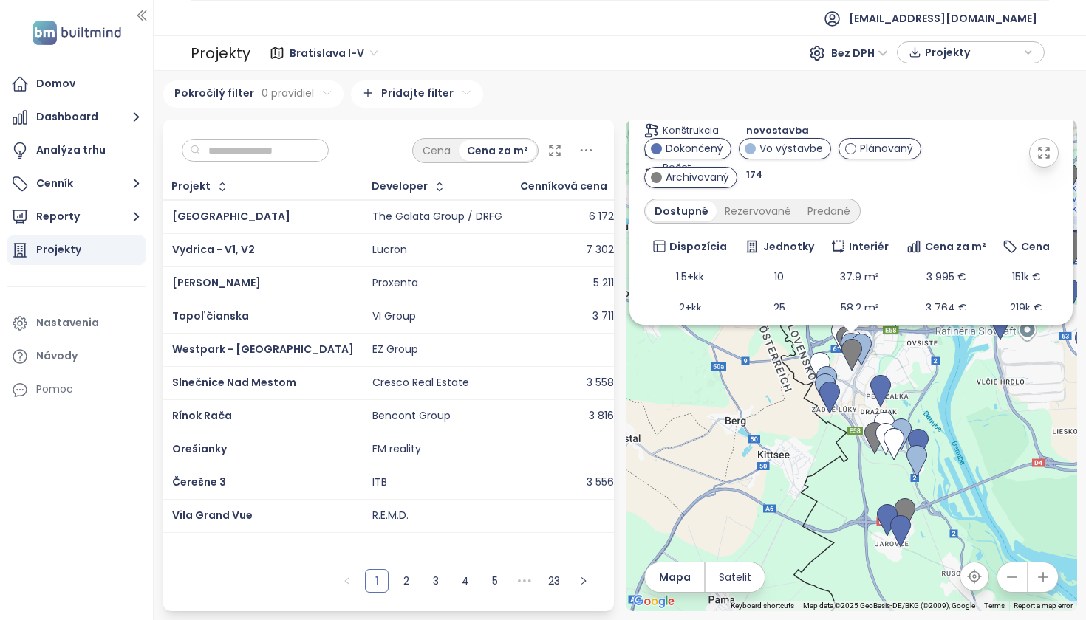
click at [1036, 585] on icon "button" at bounding box center [1043, 577] width 15 height 15
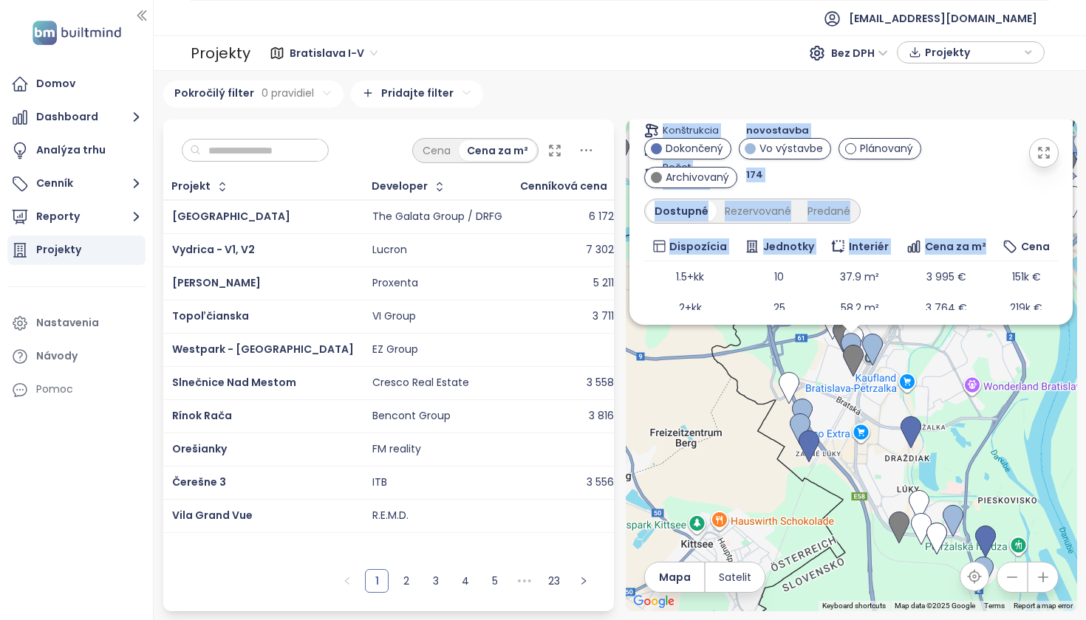
drag, startPoint x: 951, startPoint y: 324, endPoint x: 941, endPoint y: 407, distance: 84.1
click at [942, 407] on div "Matadorka Living Vo výstavbe zľava až do 20 000 eur na byt - limitovaná ponuka …" at bounding box center [851, 366] width 451 height 492
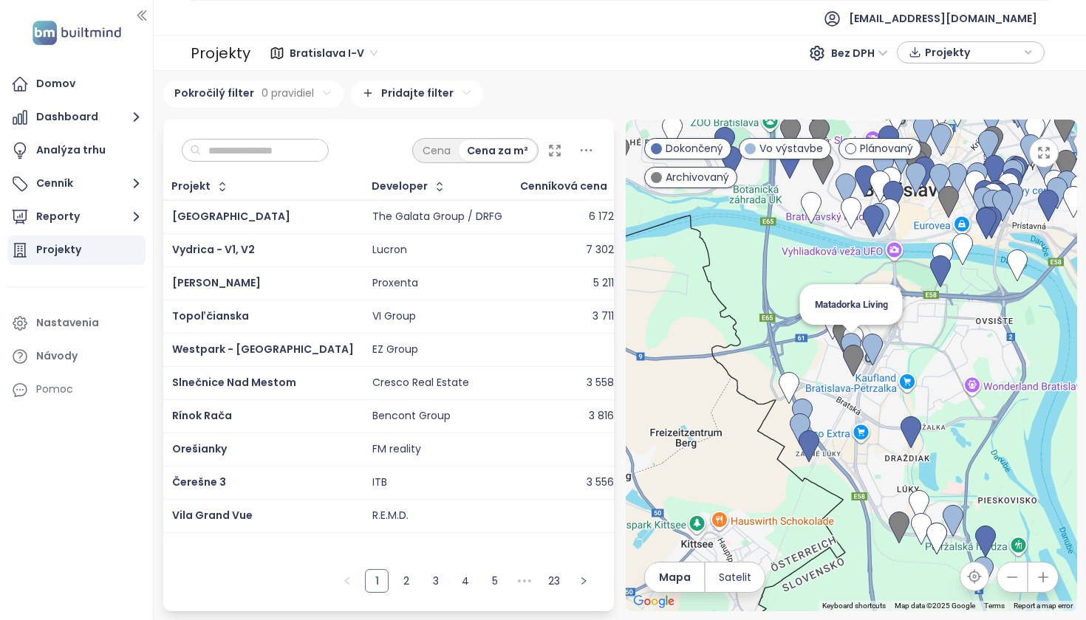
click at [841, 345] on img at bounding box center [851, 349] width 21 height 32
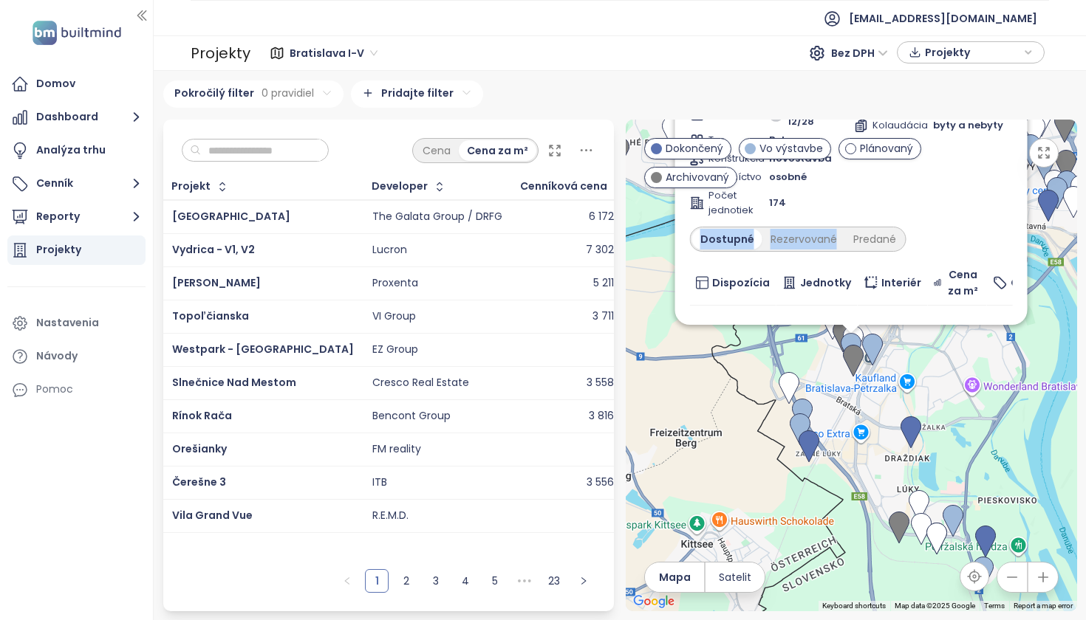
drag, startPoint x: 1010, startPoint y: 138, endPoint x: 977, endPoint y: 225, distance: 93.3
click at [976, 225] on div "Matadorka Living Vo výstavbe zľava až do 20 000 eur na byt - limitovaná ponuka …" at bounding box center [851, 137] width 352 height 376
click at [675, 283] on div "Matadorka Living Vo výstavbe zľava až do 20 000 eur na byt - limitovaná ponuka …" at bounding box center [851, 137] width 352 height 376
drag, startPoint x: 1007, startPoint y: 319, endPoint x: 999, endPoint y: 356, distance: 37.7
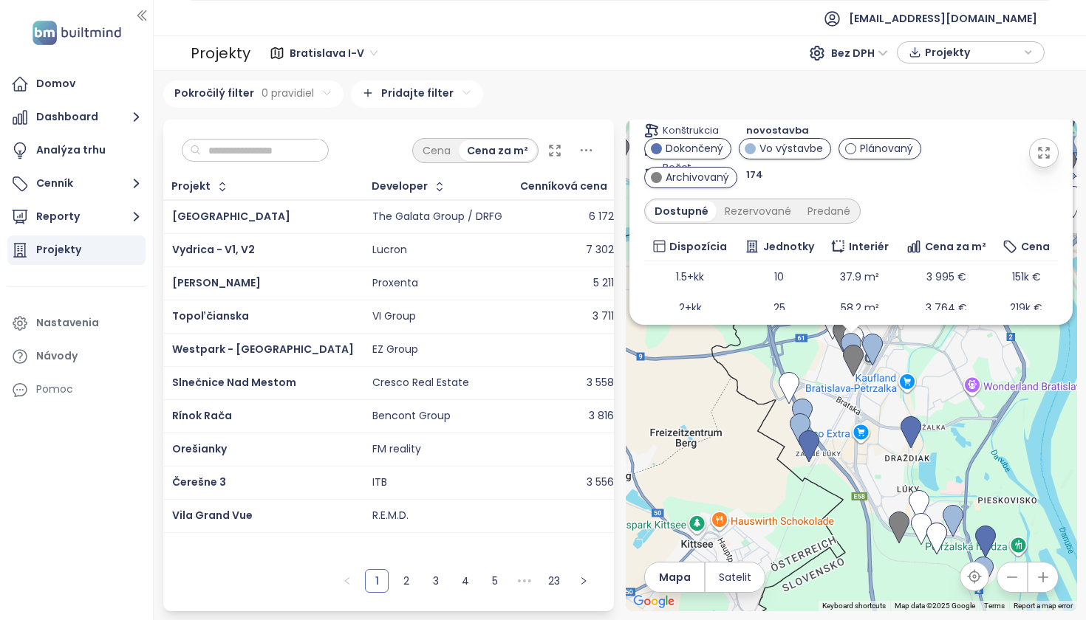
click at [1036, 154] on icon "button" at bounding box center [1043, 153] width 15 height 15
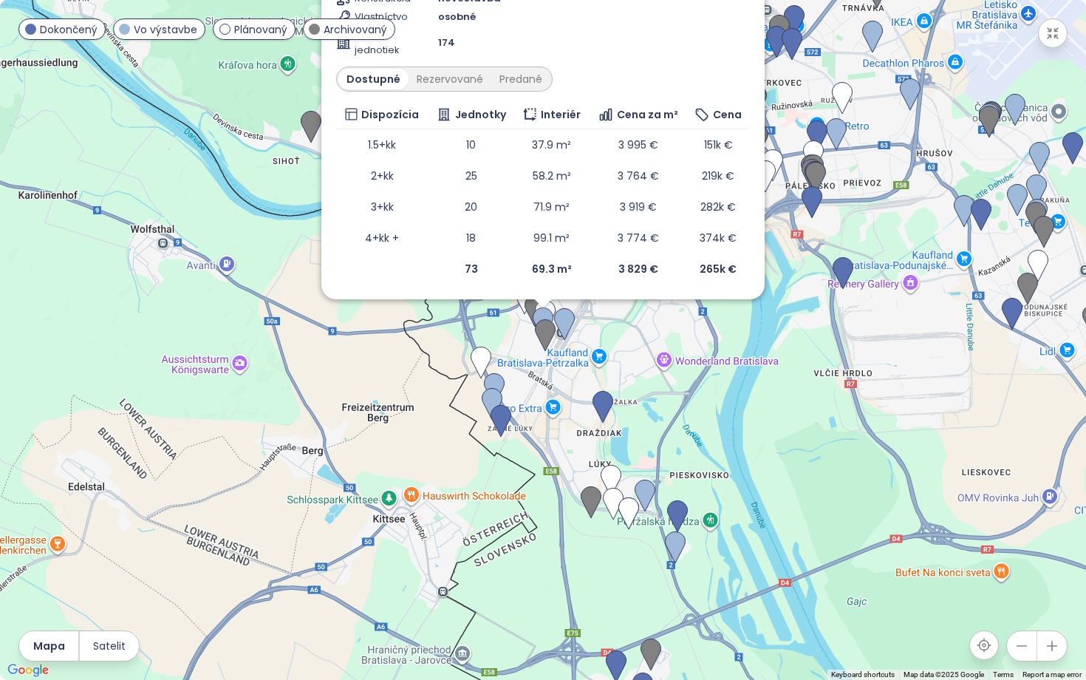
click at [1050, 41] on button "button" at bounding box center [1053, 33] width 30 height 30
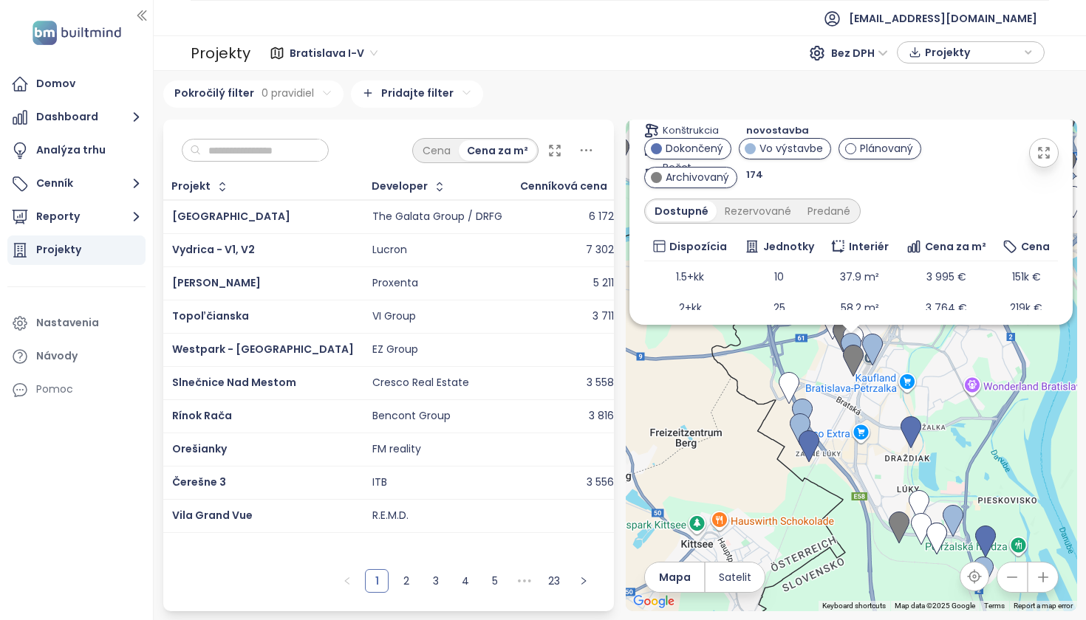
click at [1036, 154] on icon "button" at bounding box center [1043, 153] width 15 height 15
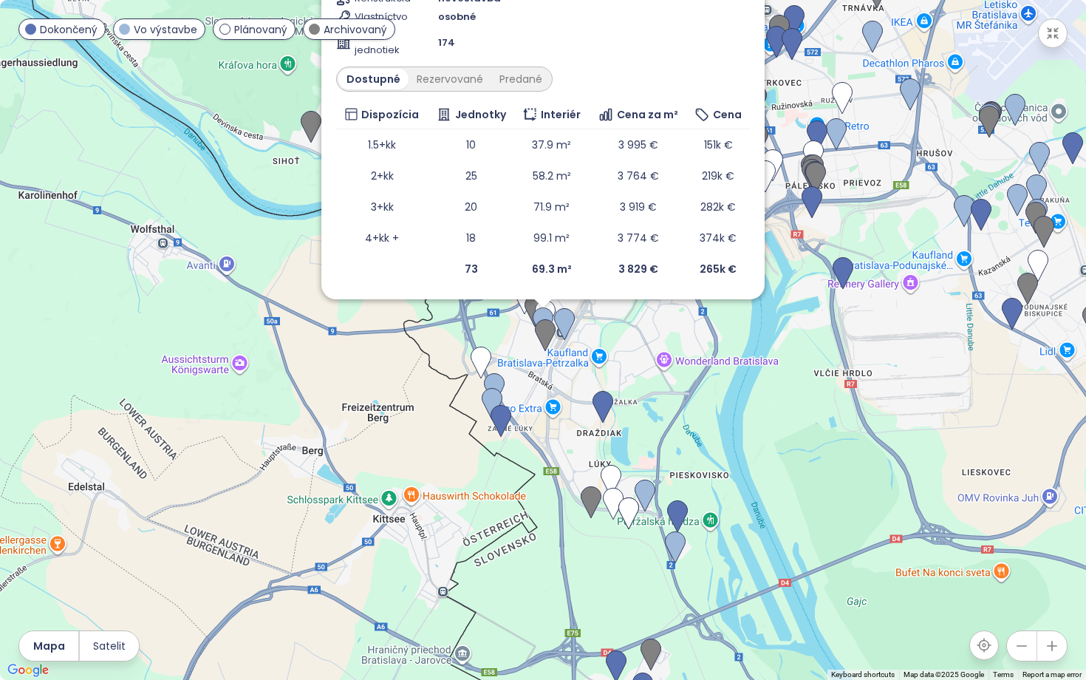
click at [1024, 620] on icon "button" at bounding box center [1021, 645] width 15 height 15
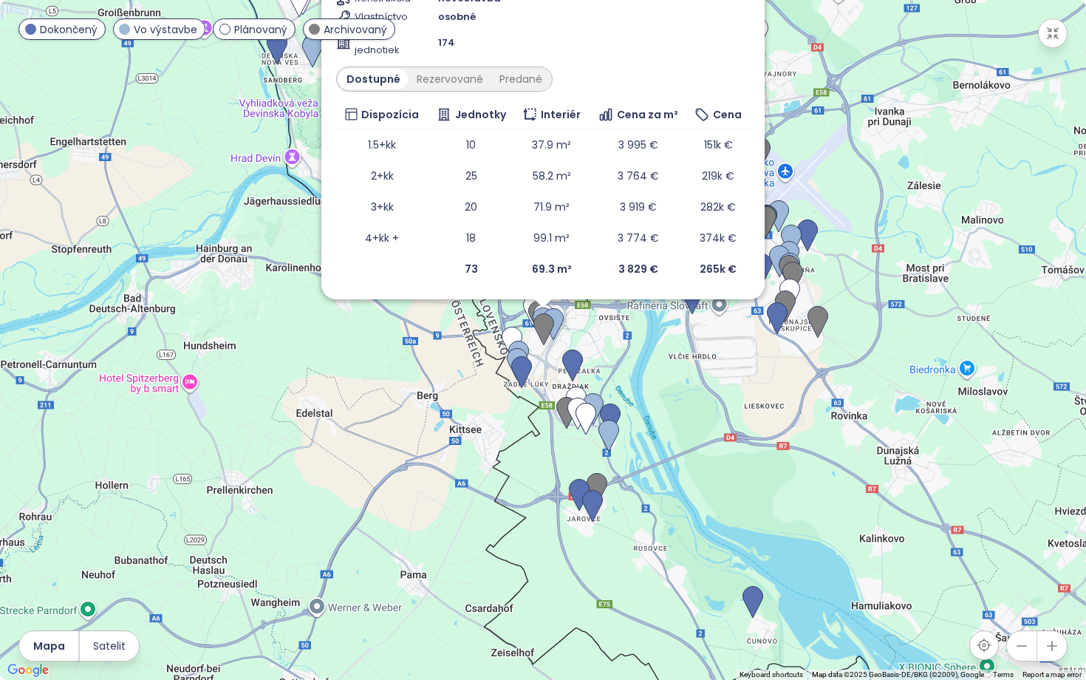
drag, startPoint x: 1024, startPoint y: 640, endPoint x: 958, endPoint y: 423, distance: 227.1
click at [959, 426] on div "← Move left → Move right ↑ Move up ↓ Move down + Zoom in - Zoom out Home Jump l…" at bounding box center [543, 340] width 1086 height 680
drag, startPoint x: 738, startPoint y: 287, endPoint x: 727, endPoint y: 321, distance: 35.7
click at [727, 321] on div "Matadorka Living Vo výstavbe zľava až do 20 000 eur na byt - limitovaná ponuka …" at bounding box center [543, 340] width 1086 height 680
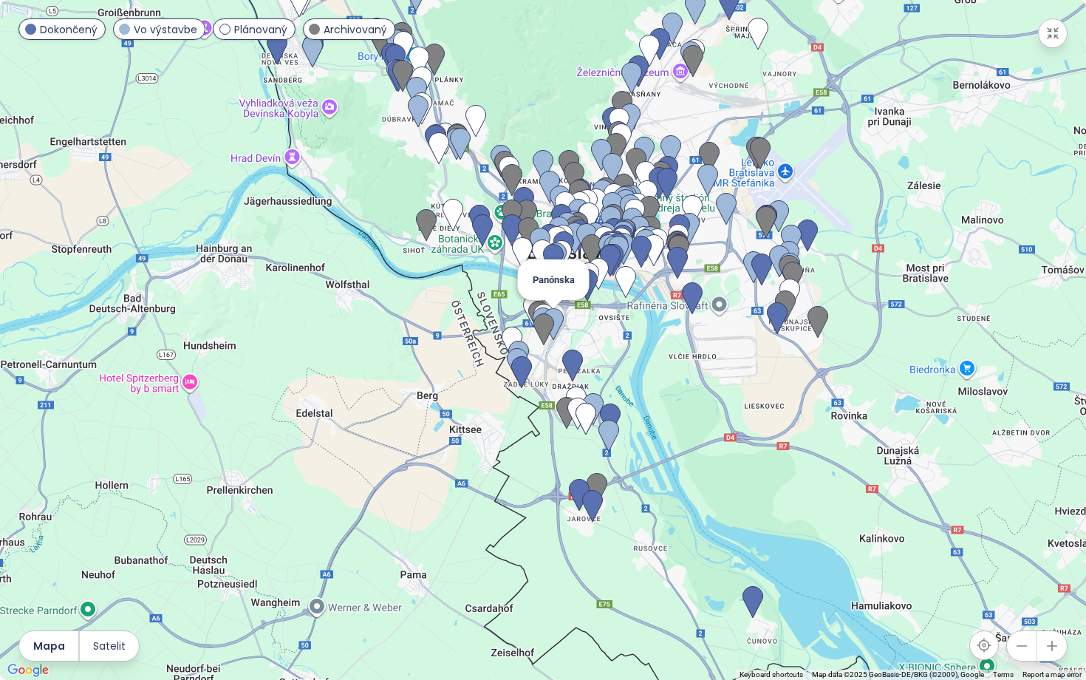
click at [555, 310] on img at bounding box center [553, 324] width 21 height 32
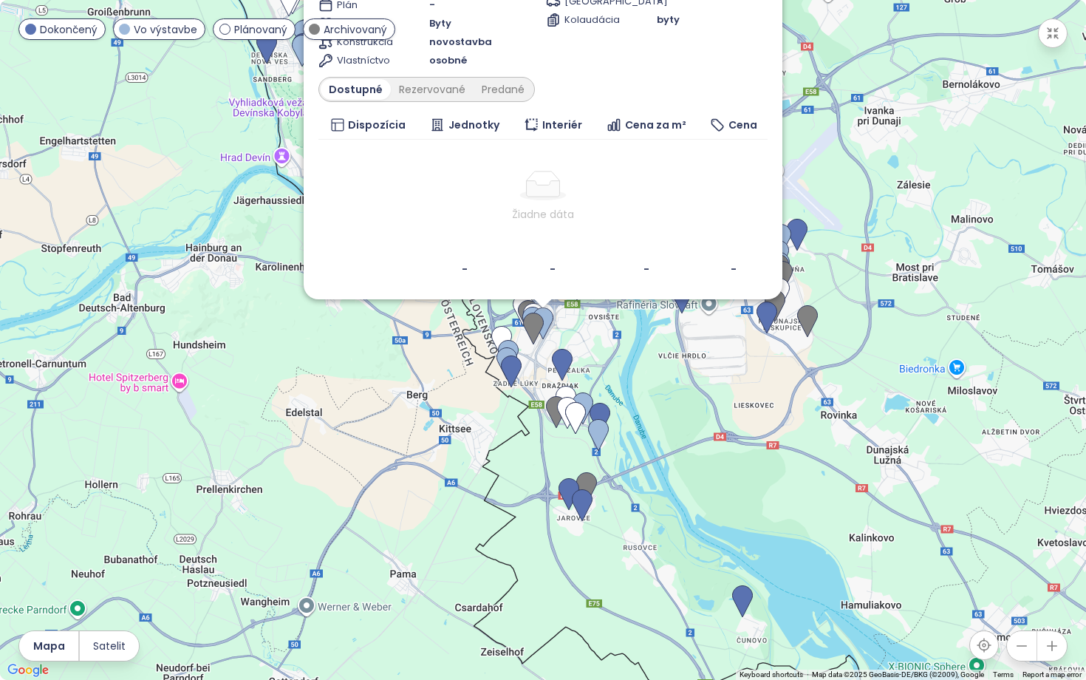
click at [1060, 38] on button "button" at bounding box center [1053, 33] width 30 height 30
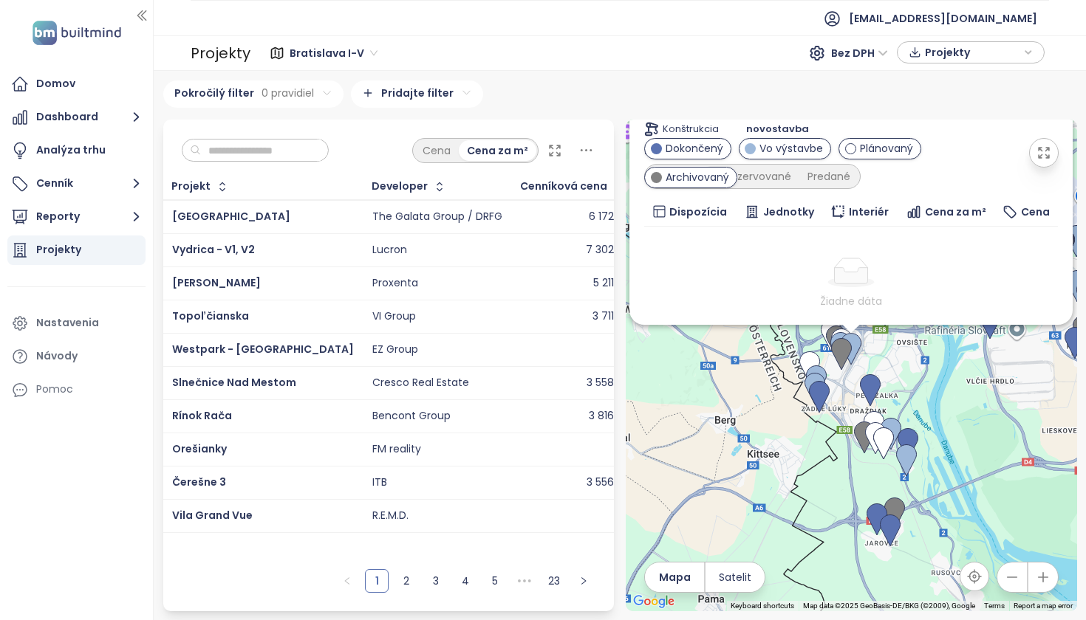
click at [970, 405] on div "Panónska Vo výstavbe Stn. Petržalka, 851 04 [GEOGRAPHIC_DATA]-[GEOGRAPHIC_DATA]…" at bounding box center [851, 366] width 451 height 492
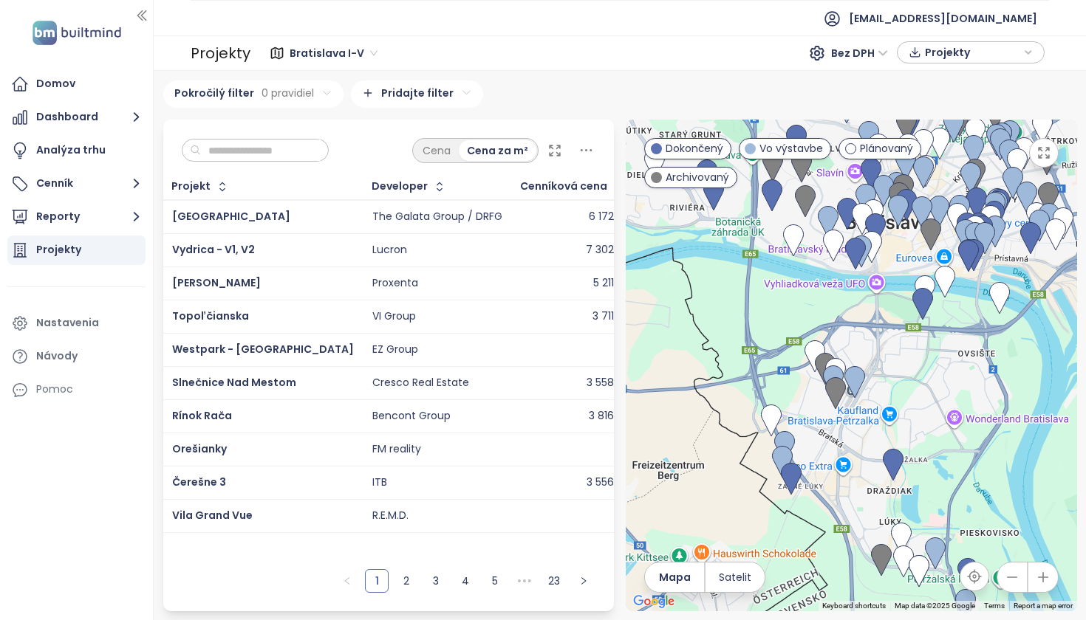
drag, startPoint x: 862, startPoint y: 278, endPoint x: 862, endPoint y: 468, distance: 189.1
click at [862, 468] on div at bounding box center [851, 366] width 451 height 492
click at [850, 388] on img at bounding box center [854, 382] width 21 height 32
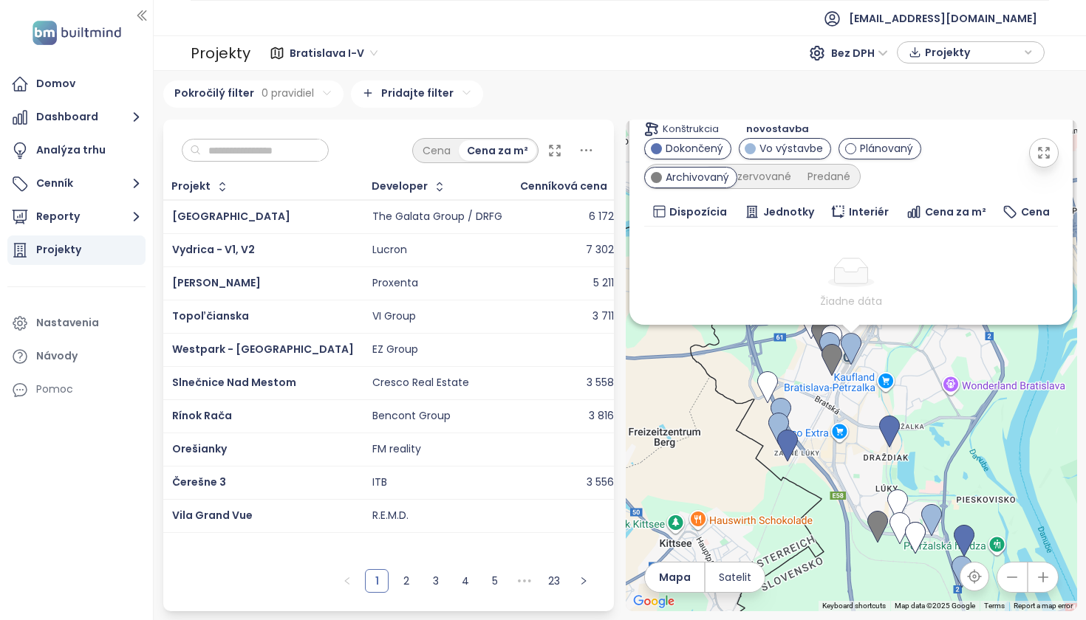
scroll to position [10, 0]
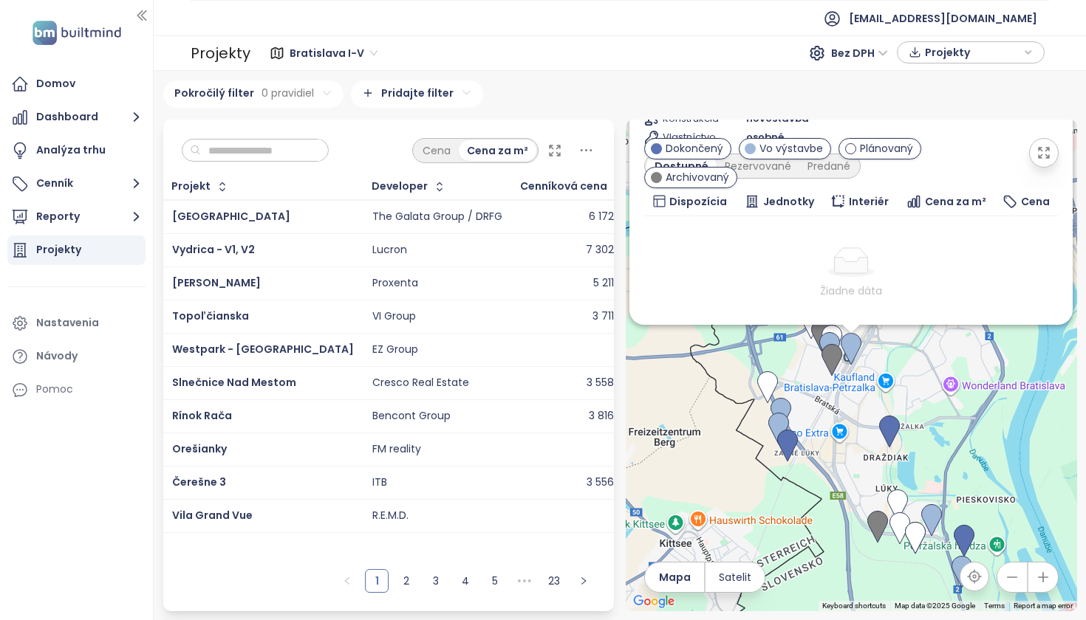
drag, startPoint x: 694, startPoint y: 230, endPoint x: 688, endPoint y: 243, distance: 13.9
click at [689, 241] on td "Žiadne dáta" at bounding box center [851, 273] width 414 height 114
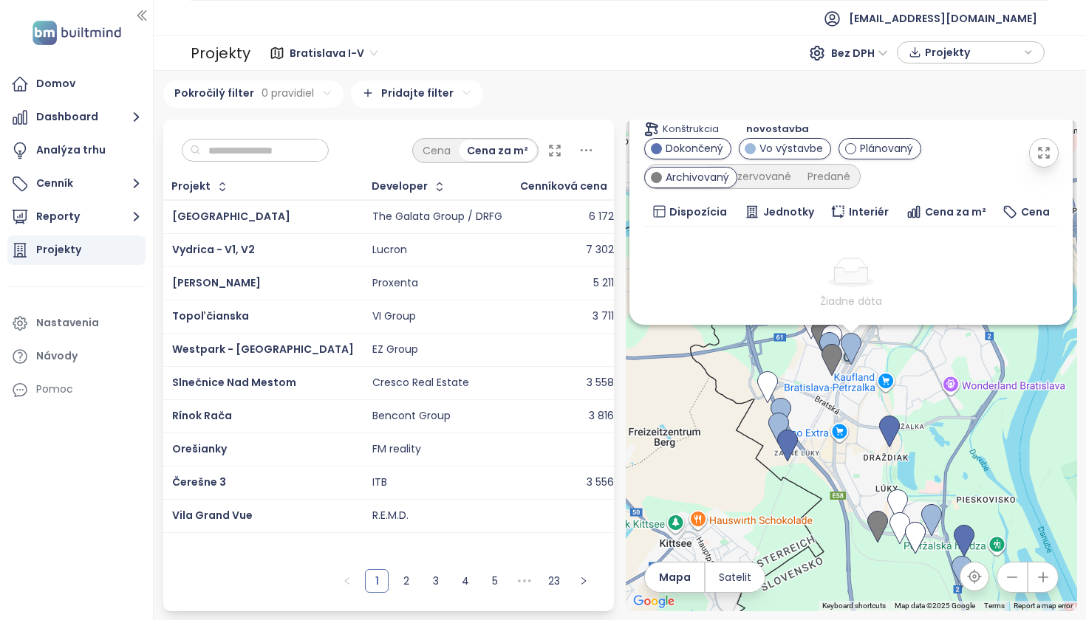
scroll to position [0, 0]
click at [67, 245] on div "Projekty" at bounding box center [58, 250] width 45 height 18
click at [1036, 148] on icon "button" at bounding box center [1043, 153] width 15 height 15
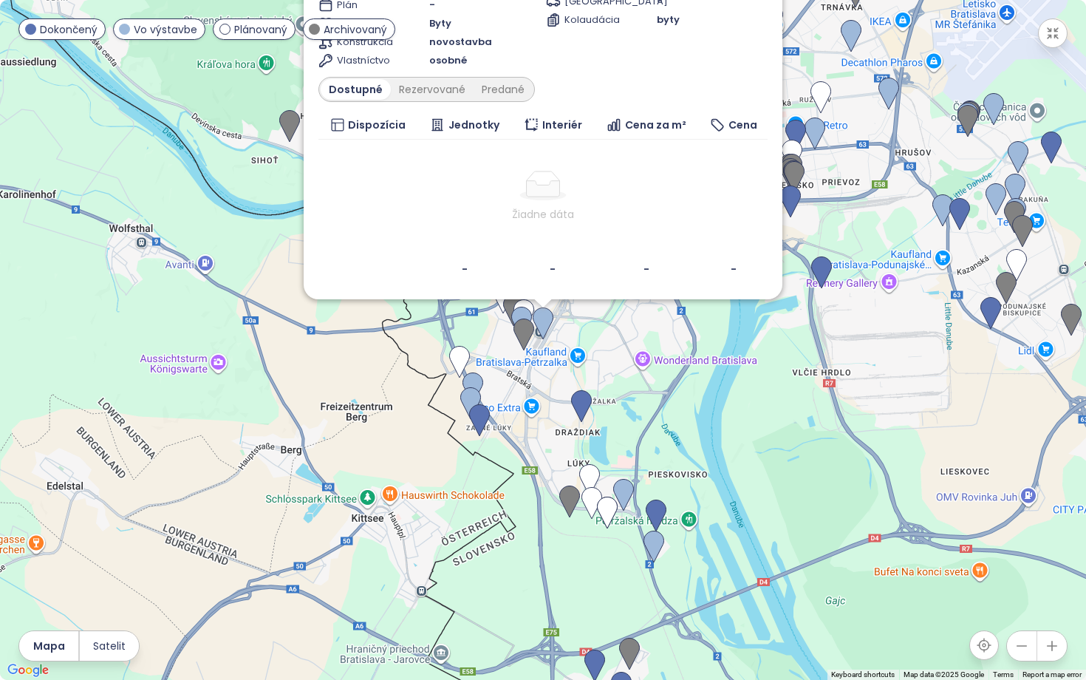
click at [1061, 41] on button "button" at bounding box center [1053, 33] width 30 height 30
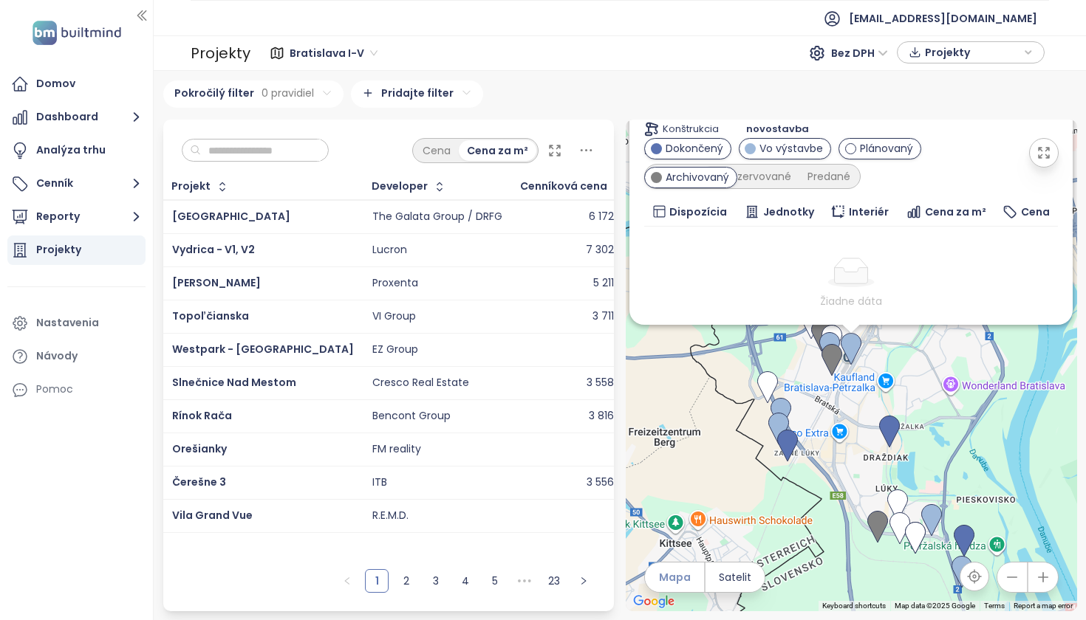
click at [677, 584] on span "Mapa" at bounding box center [675, 577] width 32 height 16
